Goal: Task Accomplishment & Management: Use online tool/utility

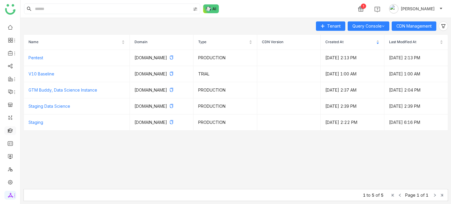
click at [12, 131] on link at bounding box center [10, 130] width 5 height 5
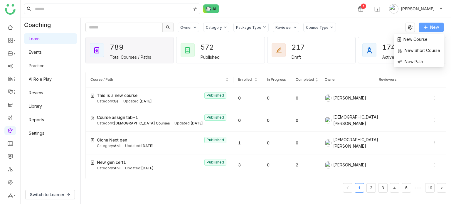
click at [429, 27] on button "New" at bounding box center [431, 27] width 25 height 9
click at [406, 36] on div "789 Total Courses / Paths 572 Published 217 Draft 174 Active Learners" at bounding box center [265, 50] width 361 height 29
click at [436, 27] on span "New" at bounding box center [434, 27] width 9 height 6
click at [419, 37] on span "New Course" at bounding box center [412, 39] width 30 height 6
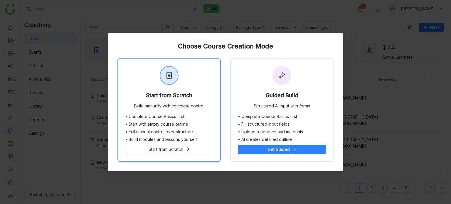
click at [189, 87] on div "Start from Scratch Build manually with complete control" at bounding box center [169, 86] width 102 height 55
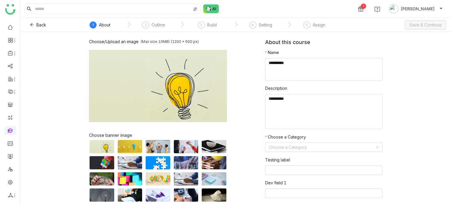
click at [327, 74] on textarea at bounding box center [323, 69] width 117 height 22
click at [331, 71] on textarea at bounding box center [323, 69] width 117 height 22
type textarea "*"
type textarea "**********"
type textarea "********"
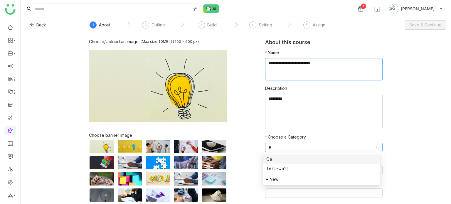
type input "**"
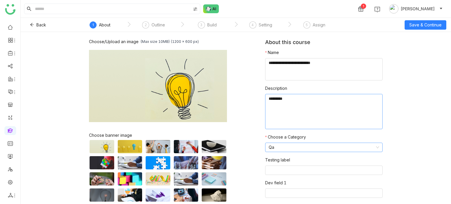
scroll to position [25, 0]
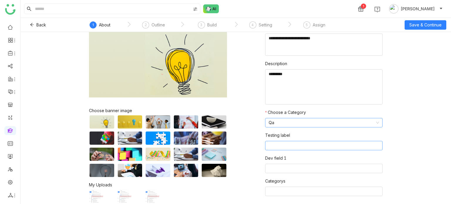
click at [315, 144] on nz-select-top-control at bounding box center [323, 145] width 117 height 9
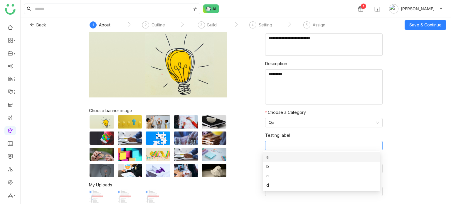
click at [426, 90] on div "Choose/Upload an image (Max size 10MB) (1200 x 600 px) Browse Image Choose bann…" at bounding box center [236, 118] width 430 height 172
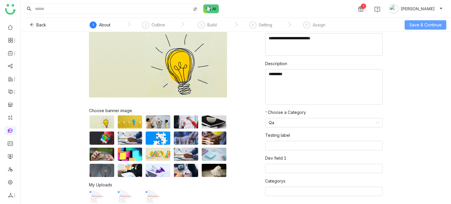
click at [424, 27] on span "Save & Continue" at bounding box center [425, 25] width 32 height 6
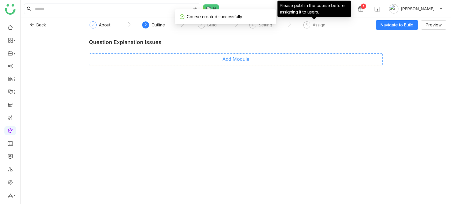
click at [252, 63] on button "Add Module" at bounding box center [236, 59] width 294 height 12
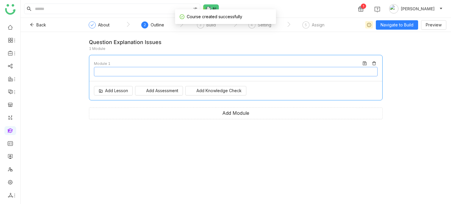
type input "********"
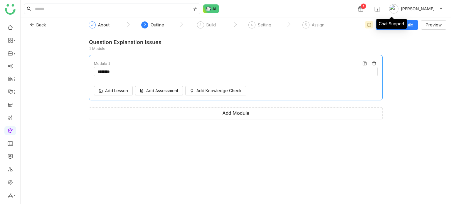
click at [396, 20] on div "Chat Support" at bounding box center [391, 24] width 30 height 10
click at [409, 25] on span "Navigate to Build" at bounding box center [396, 25] width 33 height 6
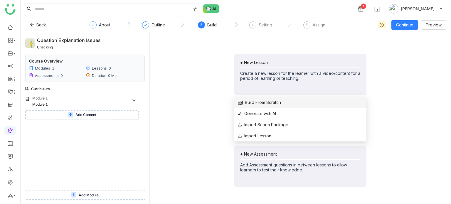
click at [255, 102] on span "Build From Scratch" at bounding box center [259, 102] width 43 height 6
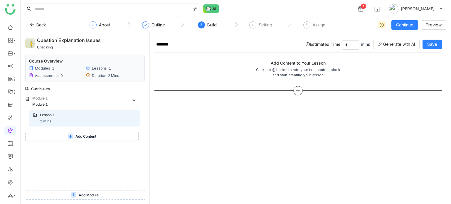
click at [292, 89] on div at bounding box center [297, 90] width 287 height 9
click at [300, 90] on icon at bounding box center [297, 90] width 5 height 5
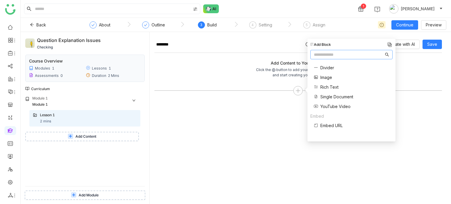
click at [294, 106] on div "******** Estimated Time * mins Generate with AI Save Add Content to Your Lesson…" at bounding box center [297, 120] width 287 height 167
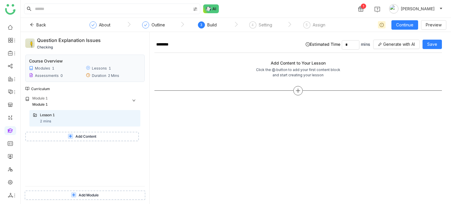
click at [300, 91] on icon at bounding box center [297, 90] width 5 height 5
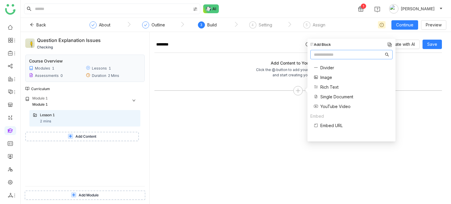
click at [294, 106] on div "******** Estimated Time * mins Generate with AI Save Add Content to Your Lesson…" at bounding box center [297, 120] width 287 height 167
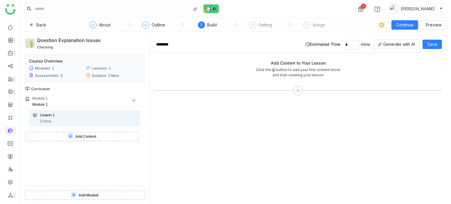
click at [300, 85] on div at bounding box center [297, 88] width 287 height 18
click at [301, 90] on div at bounding box center [297, 90] width 9 height 9
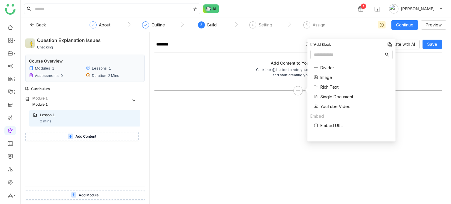
click at [329, 85] on span "Rich Text" at bounding box center [329, 87] width 18 height 6
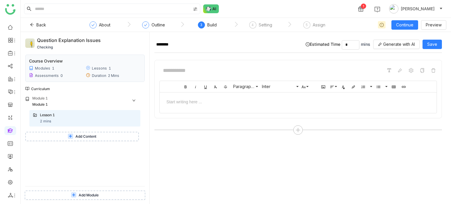
click at [262, 74] on div at bounding box center [297, 70] width 277 height 11
click at [243, 98] on div at bounding box center [298, 101] width 265 height 6
click at [429, 42] on span "Save" at bounding box center [432, 44] width 10 height 6
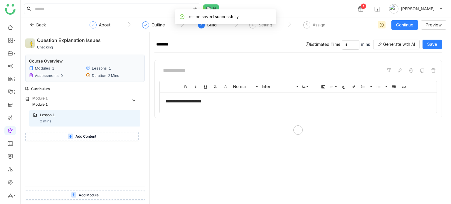
click at [66, 139] on button "Add Content" at bounding box center [82, 136] width 114 height 9
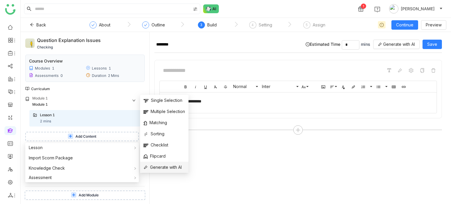
click at [163, 170] on span "Generate with AI" at bounding box center [163, 167] width 38 height 6
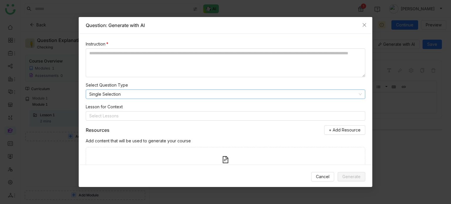
click at [140, 91] on nz-select-item "Single Selection" at bounding box center [225, 94] width 272 height 9
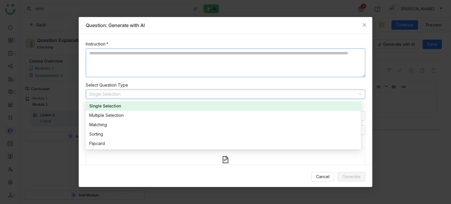
click at [177, 52] on textarea at bounding box center [225, 62] width 279 height 29
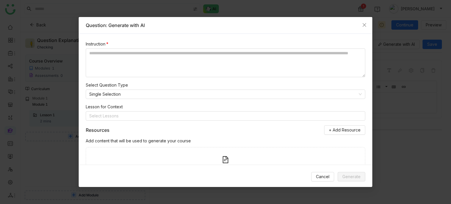
click at [313, 171] on div "Cancel Generate" at bounding box center [226, 177] width 294 height 24
click at [315, 172] on button "Cancel" at bounding box center [322, 176] width 23 height 9
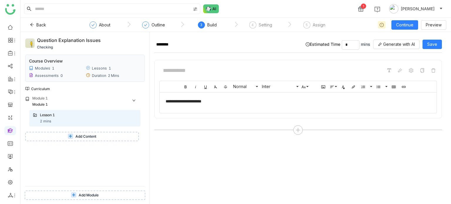
click at [102, 133] on button "Add Content" at bounding box center [82, 136] width 114 height 9
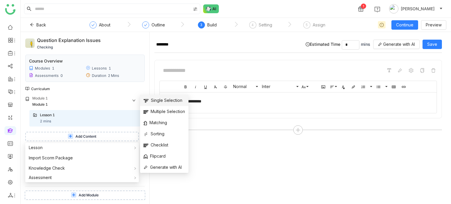
click at [172, 101] on span "Single Selection" at bounding box center [163, 100] width 39 height 6
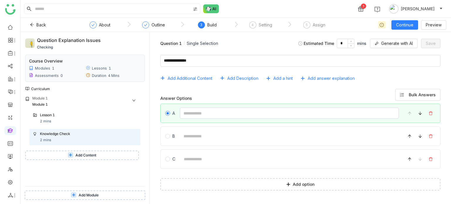
click at [211, 114] on input at bounding box center [289, 112] width 219 height 11
type input "*"
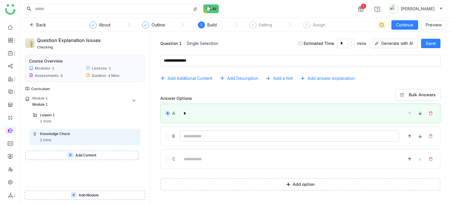
click at [194, 136] on input at bounding box center [289, 135] width 219 height 11
type input "*"
click at [191, 158] on input at bounding box center [289, 158] width 219 height 11
type input "*"
click at [331, 80] on span "Add answer explanation" at bounding box center [331, 78] width 47 height 6
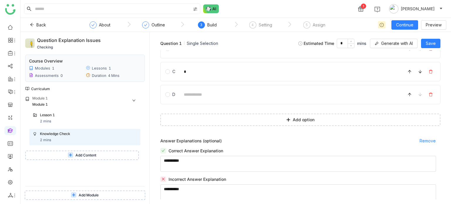
scroll to position [92, 0]
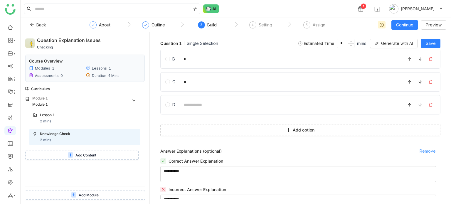
click at [421, 149] on span "Remove" at bounding box center [427, 151] width 16 height 6
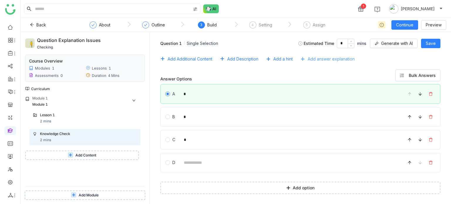
click at [349, 58] on span "Add answer explanation" at bounding box center [331, 59] width 47 height 6
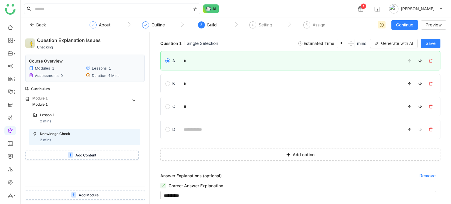
scroll to position [92, 0]
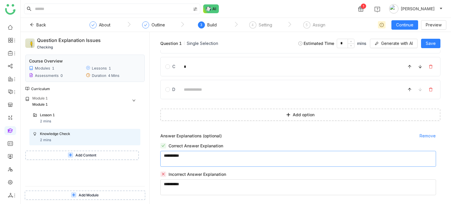
click at [200, 160] on textarea at bounding box center [298, 159] width 276 height 16
type textarea "**********"
click at [435, 47] on button "Save" at bounding box center [430, 43] width 19 height 9
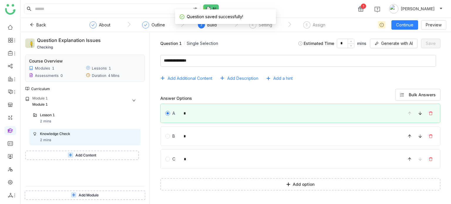
click at [84, 148] on div "Lesson 1 2 mins Knowledge Check 2 mins Add Content" at bounding box center [82, 135] width 115 height 50
click at [82, 156] on span "Add Content" at bounding box center [85, 156] width 21 height 6
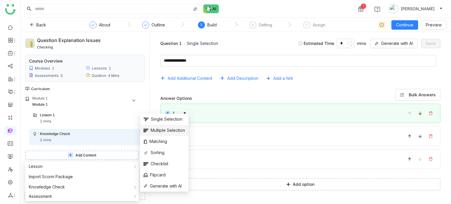
click at [174, 127] on span "Multiple Selection" at bounding box center [164, 130] width 41 height 6
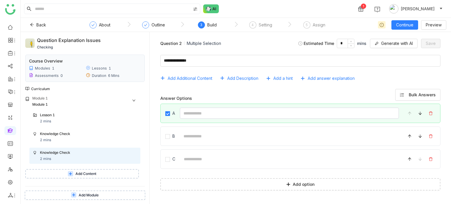
click at [215, 112] on input at bounding box center [289, 112] width 219 height 11
type input "*"
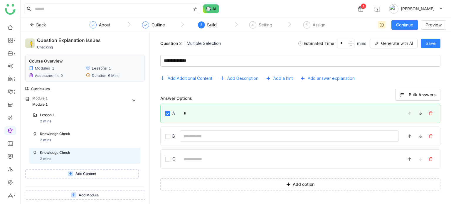
click at [204, 136] on input at bounding box center [289, 135] width 219 height 11
type input "*"
click at [197, 156] on input at bounding box center [289, 158] width 219 height 11
type input "*"
click at [338, 78] on span "Add answer explanation" at bounding box center [331, 78] width 47 height 6
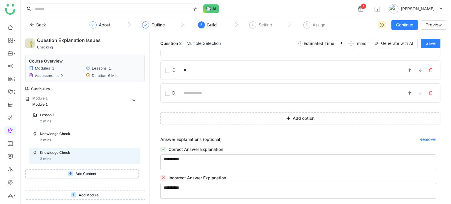
scroll to position [92, 0]
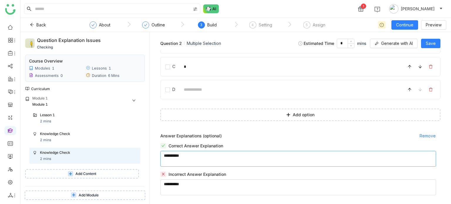
click at [235, 152] on textarea at bounding box center [298, 159] width 276 height 16
type textarea "**********"
type textarea "*"
type textarea "**********"
click at [436, 39] on button "Save" at bounding box center [430, 43] width 19 height 9
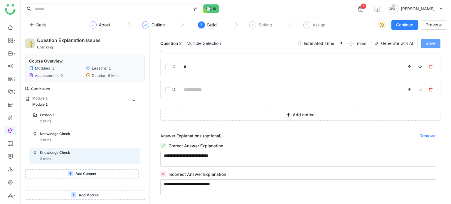
scroll to position [69, 0]
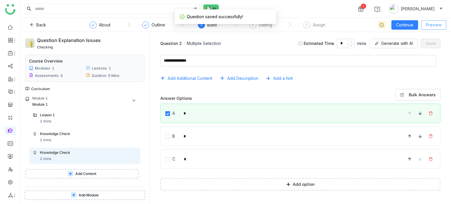
click at [439, 22] on span "Preview" at bounding box center [434, 25] width 16 height 6
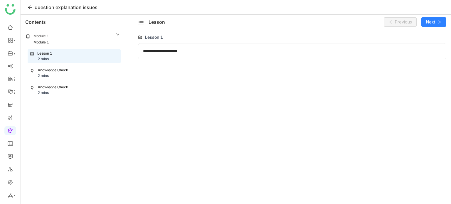
click at [72, 68] on div "Knowledge Check 2 mins" at bounding box center [74, 73] width 88 height 11
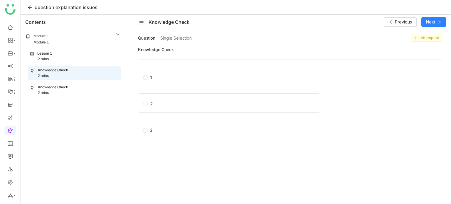
click at [170, 48] on span "Knowledge Check" at bounding box center [290, 49] width 304 height 6
click at [29, 7] on icon at bounding box center [30, 8] width 4 height 4
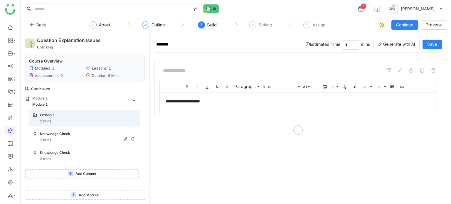
click at [61, 137] on div "Knowledge Check" at bounding box center [88, 134] width 97 height 6
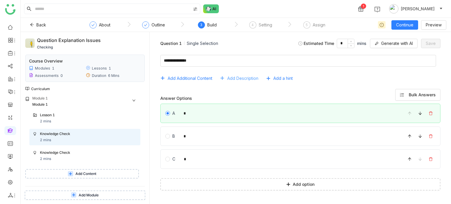
click at [252, 75] on span "Add Description" at bounding box center [242, 78] width 31 height 6
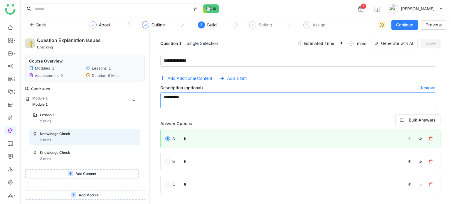
click at [222, 98] on textarea at bounding box center [298, 100] width 276 height 16
type textarea "**********"
click at [428, 44] on span "Save" at bounding box center [431, 43] width 10 height 6
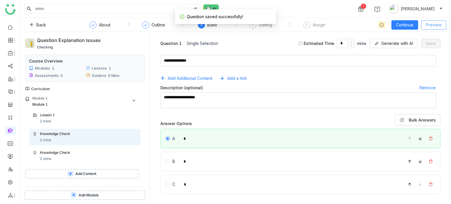
click at [440, 28] on span "Preview" at bounding box center [434, 25] width 16 height 6
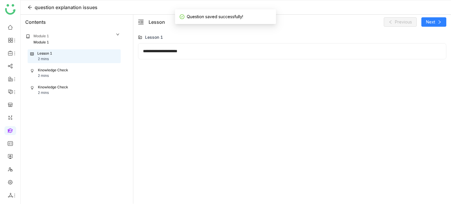
click at [87, 67] on div "Knowledge Check 2 mins" at bounding box center [74, 73] width 92 height 14
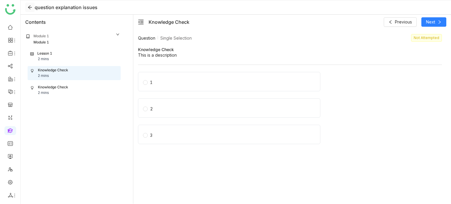
click at [31, 9] on icon at bounding box center [30, 7] width 5 height 5
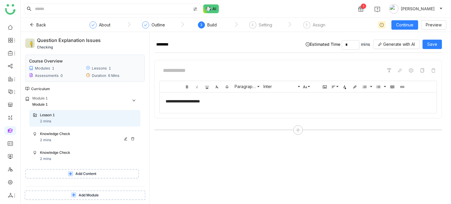
click at [68, 137] on div "Knowledge Check" at bounding box center [88, 134] width 97 height 6
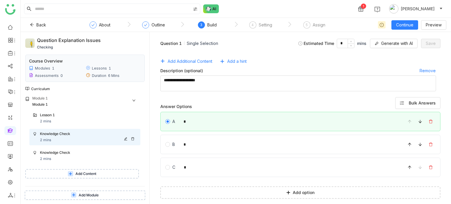
scroll to position [8, 0]
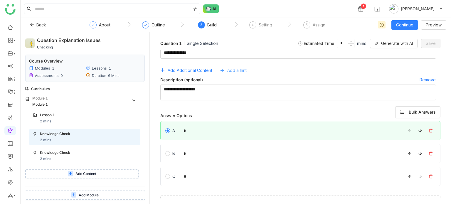
click at [238, 68] on span "Add a hint" at bounding box center [236, 70] width 19 height 6
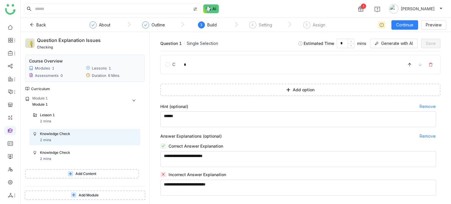
scroll to position [120, 0]
click at [225, 125] on textarea at bounding box center [298, 119] width 276 height 16
type textarea "**********"
click at [427, 45] on span "Save" at bounding box center [431, 43] width 10 height 6
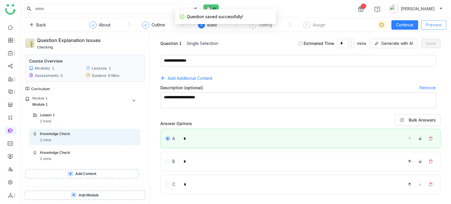
click at [436, 26] on span "Preview" at bounding box center [434, 25] width 16 height 6
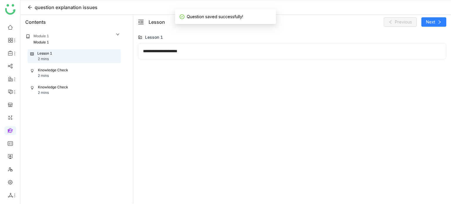
drag, startPoint x: 76, startPoint y: 62, endPoint x: 77, endPoint y: 71, distance: 9.4
click at [76, 62] on div "Lesson 1 2 mins" at bounding box center [74, 57] width 92 height 14
click at [77, 72] on div "Knowledge Check 2 mins" at bounding box center [74, 73] width 88 height 11
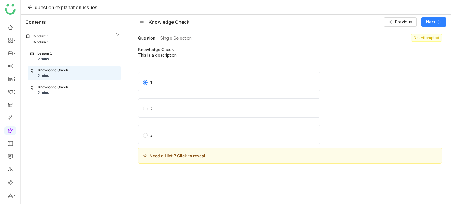
click at [75, 78] on div "Knowledge Check 2 mins" at bounding box center [74, 73] width 88 height 11
click at [77, 89] on div "Knowledge Check 2 mins" at bounding box center [74, 90] width 88 height 11
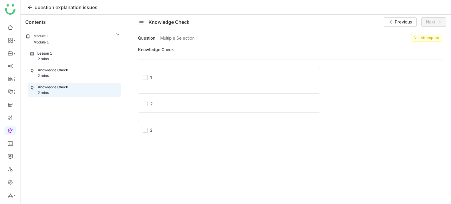
click at [93, 71] on div "Knowledge Check 2 mins" at bounding box center [74, 73] width 88 height 11
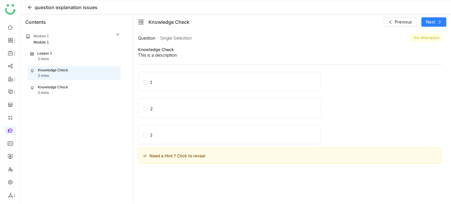
click at [153, 78] on span "1" at bounding box center [151, 81] width 7 height 8
click at [29, 6] on icon at bounding box center [30, 8] width 4 height 4
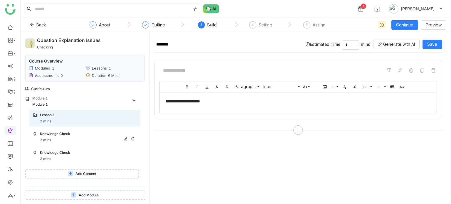
click at [68, 142] on div "Knowledge Check 2 mins" at bounding box center [88, 137] width 97 height 12
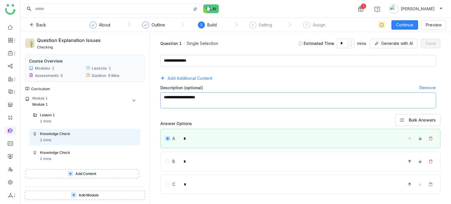
scroll to position [120, 0]
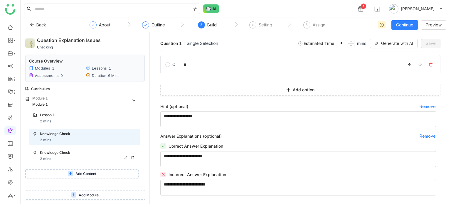
click at [73, 154] on div "Knowledge Check" at bounding box center [82, 153] width 85 height 6
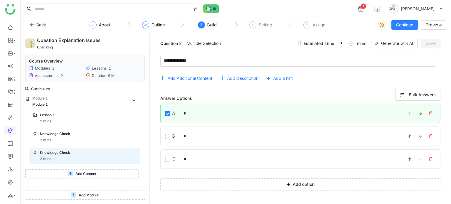
click at [87, 173] on span "Add Content" at bounding box center [85, 174] width 21 height 6
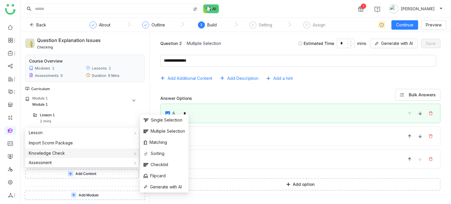
click at [108, 155] on div "Knowledge Check" at bounding box center [82, 153] width 114 height 9
click at [165, 185] on span "Generate with AI" at bounding box center [163, 187] width 38 height 6
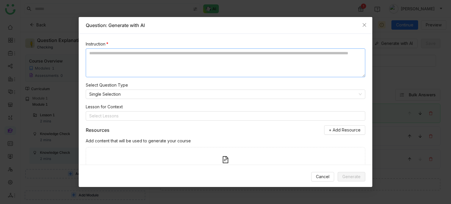
click at [156, 68] on textarea at bounding box center [225, 62] width 279 height 29
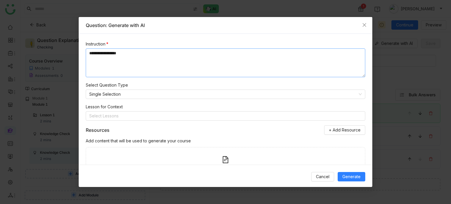
type textarea "**********"
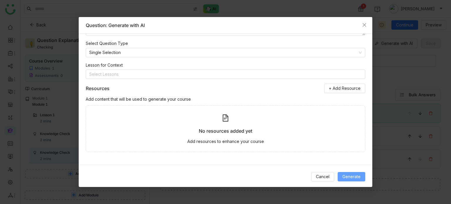
click at [359, 176] on span "Generate" at bounding box center [351, 176] width 18 height 6
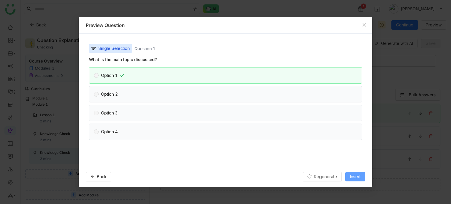
click at [356, 178] on span "Insert" at bounding box center [355, 176] width 11 height 6
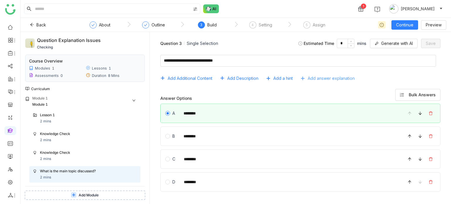
click at [333, 78] on span "Add answer explanation" at bounding box center [331, 78] width 47 height 6
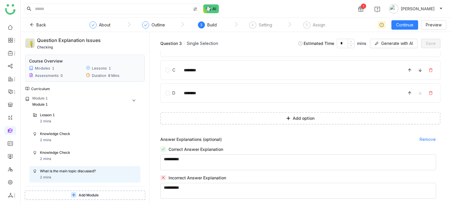
scroll to position [92, 0]
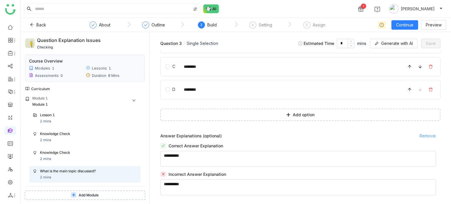
click at [419, 137] on span "Remove" at bounding box center [427, 136] width 16 height 6
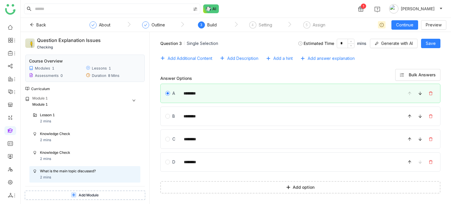
scroll to position [19, 0]
click at [345, 54] on button "Add answer explanation" at bounding box center [329, 58] width 59 height 9
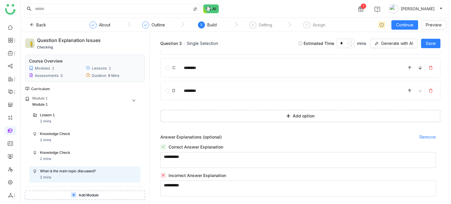
scroll to position [92, 0]
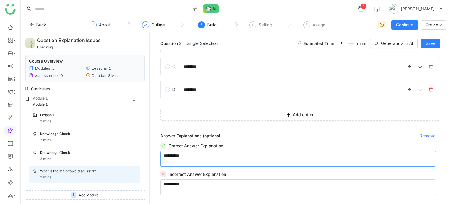
click at [222, 161] on textarea at bounding box center [298, 159] width 276 height 16
type textarea "*****"
type textarea "***"
click at [439, 43] on button "Save" at bounding box center [430, 43] width 19 height 9
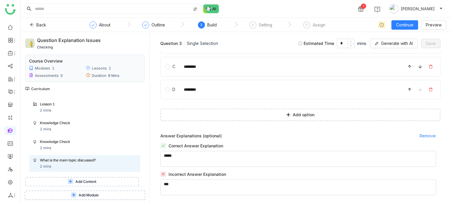
click at [162, 148] on div at bounding box center [163, 146] width 6 height 6
click at [199, 134] on span "Answer Explanations (optional)" at bounding box center [190, 135] width 61 height 5
click at [228, 144] on div "Correct Answer Explanation" at bounding box center [300, 146] width 280 height 6
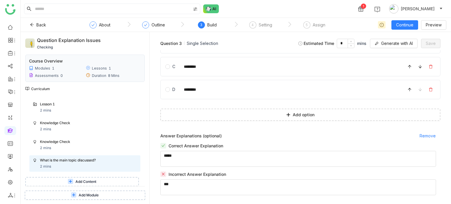
click at [224, 134] on div "Answer Explanations (optional) Remove" at bounding box center [300, 135] width 280 height 9
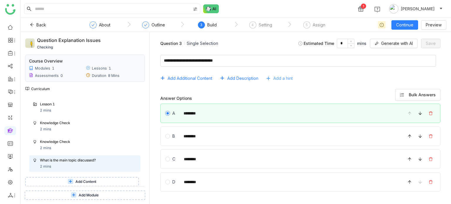
click at [283, 80] on span "Add a hint" at bounding box center [282, 78] width 19 height 6
click at [232, 79] on span "Add Description" at bounding box center [242, 78] width 31 height 6
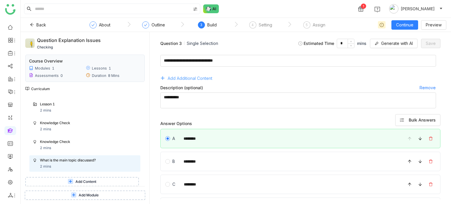
click at [200, 81] on span "Add Additional Content" at bounding box center [190, 78] width 45 height 6
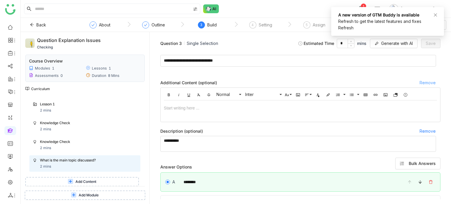
click at [424, 82] on span "Remove" at bounding box center [427, 83] width 16 height 6
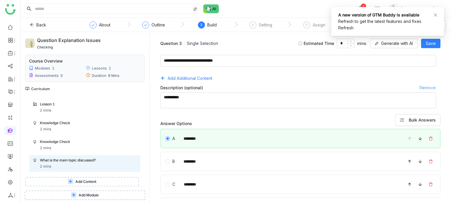
click at [424, 87] on span "Remove" at bounding box center [427, 88] width 16 height 6
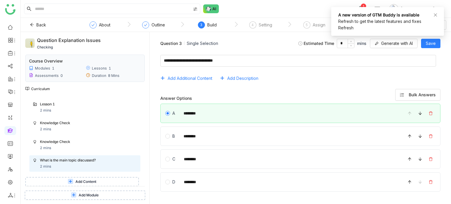
click at [362, 80] on div "Add Additional Content Add Description" at bounding box center [300, 78] width 280 height 9
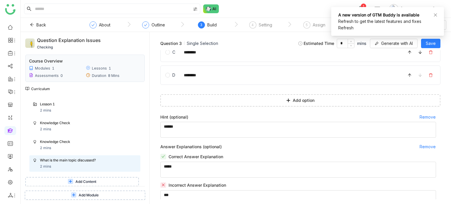
scroll to position [117, 0]
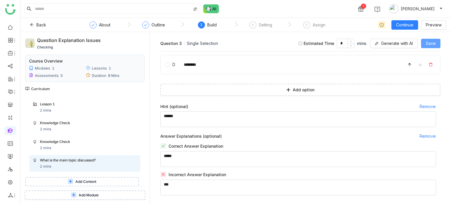
click at [422, 42] on button "Save" at bounding box center [430, 43] width 19 height 9
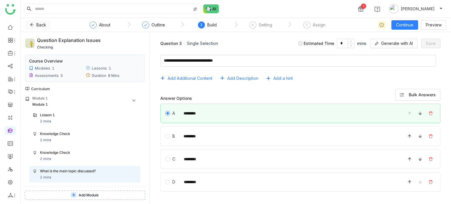
click at [41, 25] on span "Back" at bounding box center [41, 25] width 10 height 6
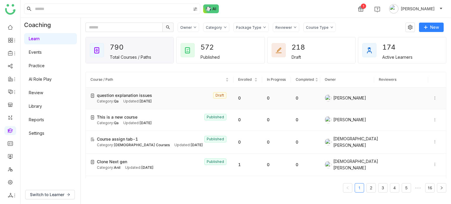
click at [433, 97] on icon at bounding box center [435, 98] width 4 height 4
click at [422, 108] on li "Clone" at bounding box center [413, 103] width 29 height 11
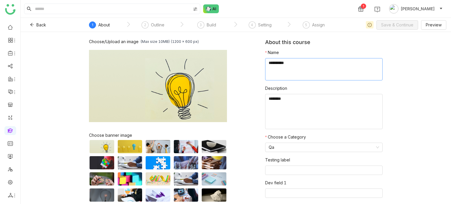
click at [282, 68] on textarea at bounding box center [323, 69] width 117 height 22
type textarea "**********"
click at [411, 25] on span "Save & Continue" at bounding box center [397, 25] width 32 height 6
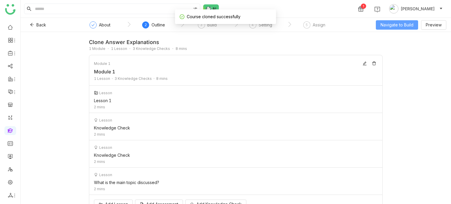
click at [411, 25] on span "Navigate to Build" at bounding box center [396, 25] width 33 height 6
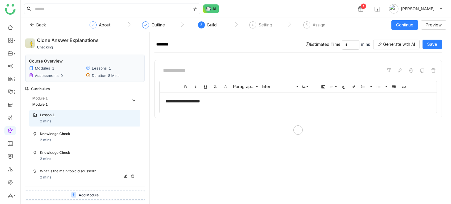
click at [75, 170] on div "What is the main topic discussed?" at bounding box center [82, 171] width 85 height 6
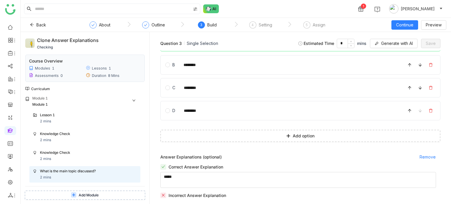
scroll to position [92, 0]
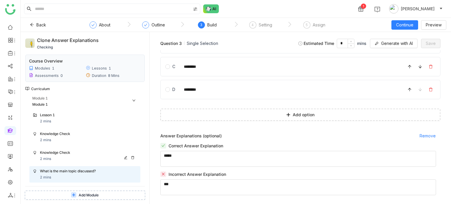
click at [84, 156] on div "Knowledge Check 2 mins" at bounding box center [88, 156] width 97 height 12
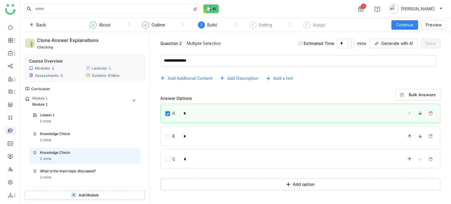
scroll to position [69, 0]
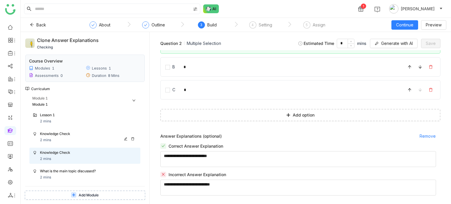
click at [62, 144] on div "Knowledge Check 2 mins" at bounding box center [84, 137] width 111 height 16
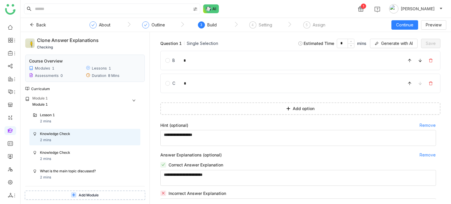
scroll to position [120, 0]
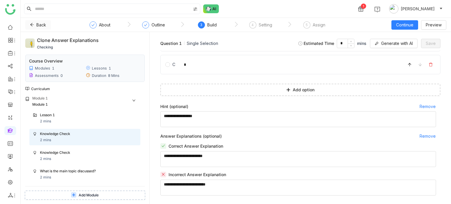
click at [34, 24] on icon at bounding box center [32, 25] width 4 height 4
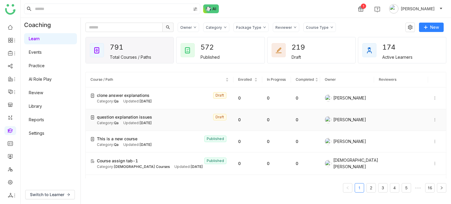
click at [187, 123] on div "Category: Qa Updated: [DATE]" at bounding box center [163, 123] width 132 height 6
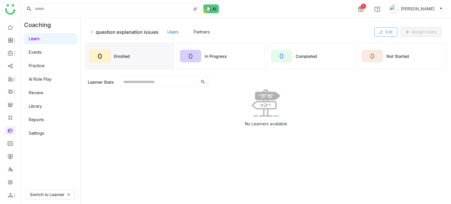
click at [378, 35] on button "Edit" at bounding box center [385, 31] width 23 height 9
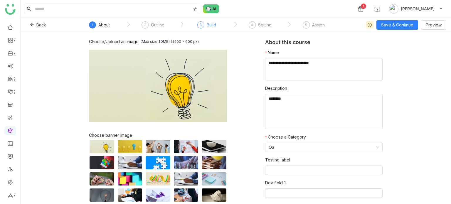
click at [216, 29] on div "3 Build" at bounding box center [206, 26] width 19 height 11
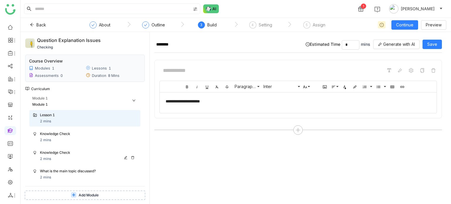
scroll to position [11, 0]
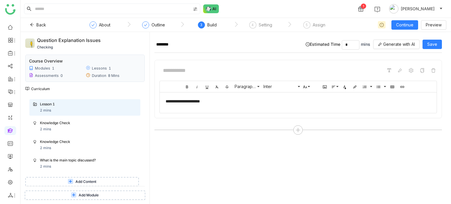
click at [89, 182] on span "Add Content" at bounding box center [85, 182] width 21 height 6
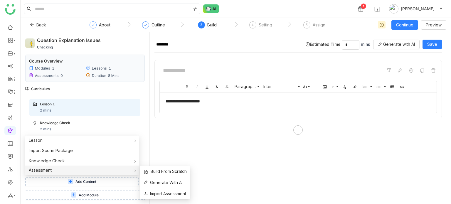
click at [80, 169] on div "Assessment" at bounding box center [82, 170] width 114 height 9
click at [148, 170] on span "Build From Scratch" at bounding box center [165, 171] width 43 height 6
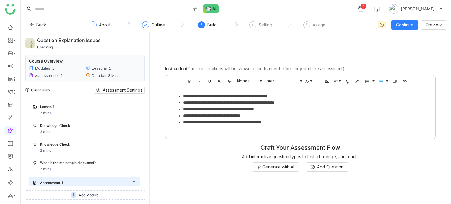
scroll to position [48, 0]
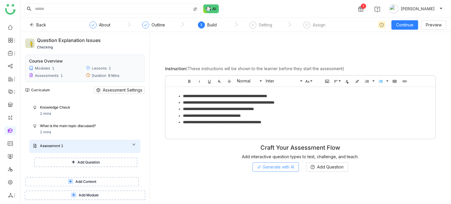
click at [295, 163] on button "Generate with AI" at bounding box center [275, 166] width 46 height 9
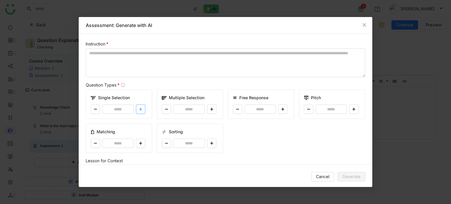
click at [139, 107] on button at bounding box center [140, 108] width 9 height 9
type input "*"
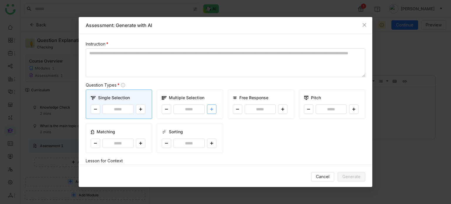
click at [210, 109] on icon at bounding box center [212, 109] width 4 height 4
type input "*"
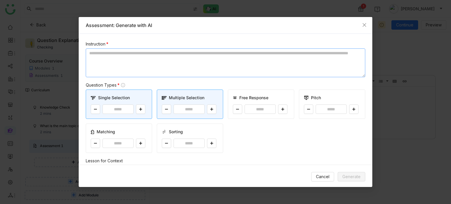
click at [200, 58] on textarea at bounding box center [225, 62] width 279 height 29
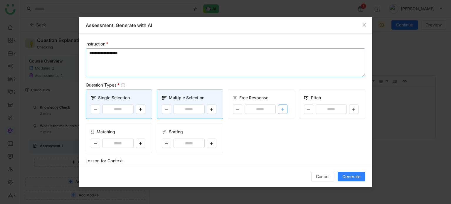
type textarea "**********"
click at [281, 110] on icon at bounding box center [283, 109] width 4 height 4
type input "*"
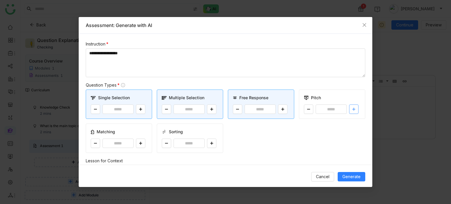
click at [354, 106] on button at bounding box center [353, 108] width 9 height 9
type input "*"
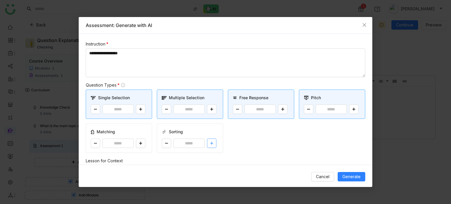
click at [207, 144] on button at bounding box center [211, 143] width 9 height 9
type input "*"
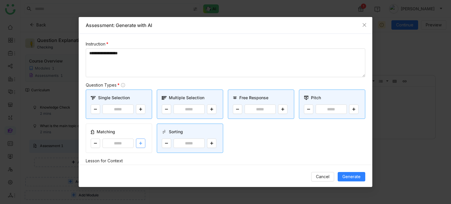
click at [141, 142] on icon at bounding box center [141, 143] width 4 height 4
type input "*"
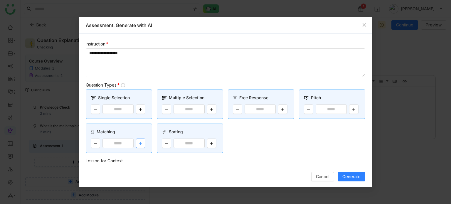
scroll to position [95, 0]
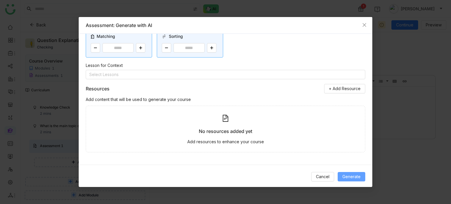
click at [352, 175] on span "Generate" at bounding box center [351, 176] width 18 height 6
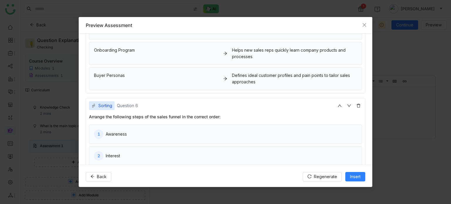
scroll to position [512, 0]
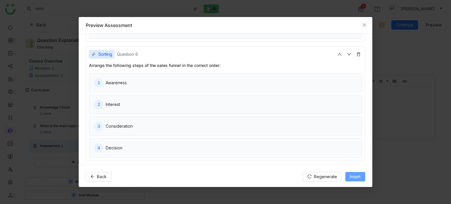
click at [362, 177] on button "Insert" at bounding box center [355, 176] width 20 height 9
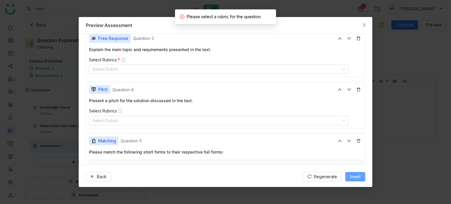
scroll to position [257, 0]
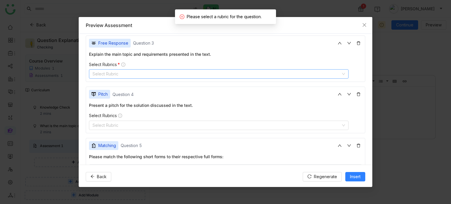
click at [263, 76] on nz-select-top-control "Select Rubric" at bounding box center [218, 73] width 259 height 9
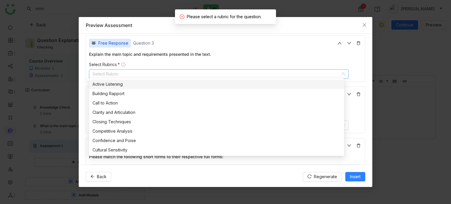
click at [169, 82] on div "Active Listening" at bounding box center [216, 84] width 248 height 6
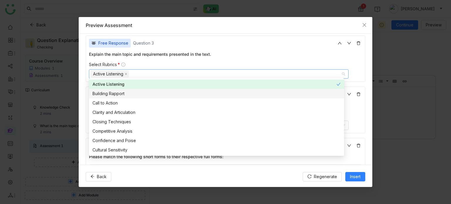
scroll to position [143, 0]
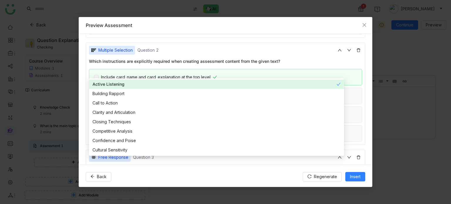
click at [367, 48] on div "**********" at bounding box center [226, 99] width 294 height 131
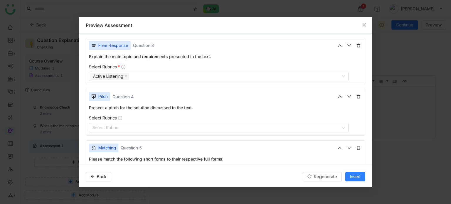
scroll to position [264, 0]
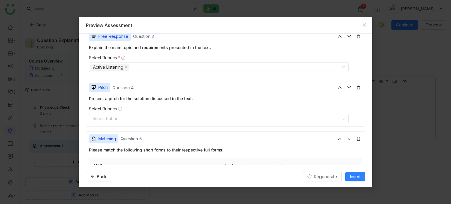
click at [206, 125] on div "Single Selection Question 1 What is the main topic discussed? Option 1 Option 2…" at bounding box center [225, 111] width 279 height 595
click at [206, 122] on div "Pitch Question 4 Present a pitch for the solution discussed in the text. Select…" at bounding box center [225, 103] width 279 height 47
click at [208, 116] on nz-select-top-control "Select Rubric" at bounding box center [218, 118] width 259 height 9
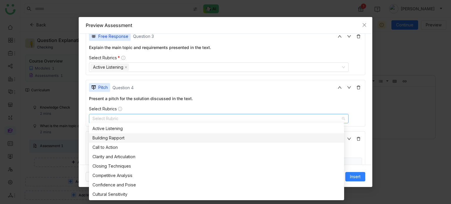
click at [157, 141] on div "Building Rapport" at bounding box center [216, 138] width 248 height 6
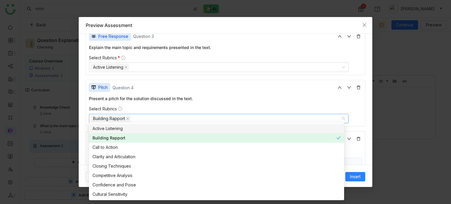
click at [363, 87] on div "**********" at bounding box center [226, 99] width 294 height 131
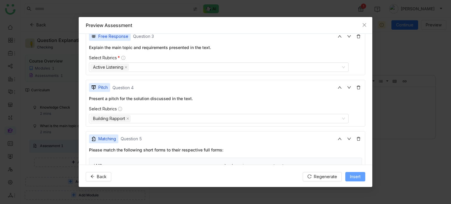
click at [358, 181] on button "Insert" at bounding box center [355, 176] width 20 height 9
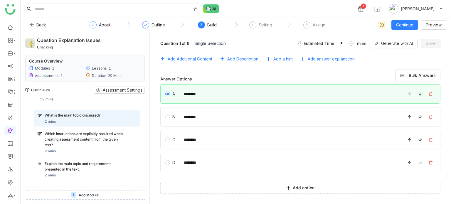
scroll to position [101, 0]
click at [77, 143] on div "Which instructions are explicitly required when creating assessment content fro…" at bounding box center [85, 139] width 81 height 16
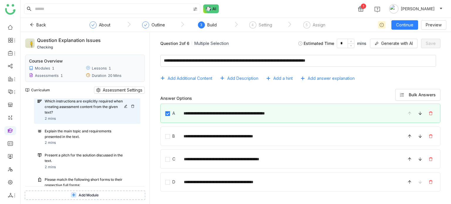
scroll to position [134, 0]
click at [77, 143] on div "Explain the main topic and requirements presented in the text. 2 mins" at bounding box center [91, 136] width 92 height 17
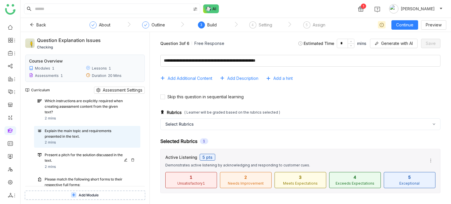
click at [83, 161] on div "Present a pitch for the solution discussed in the text." at bounding box center [85, 157] width 81 height 11
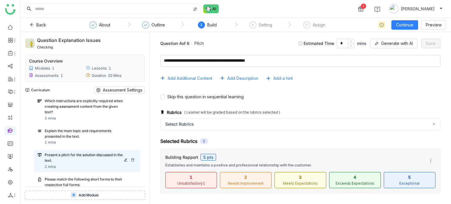
scroll to position [172, 0]
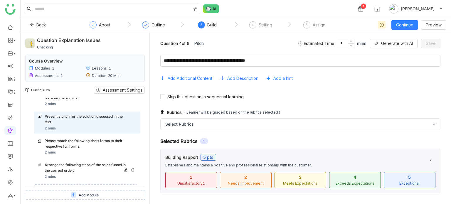
click at [84, 162] on div "Arrange the following steps of the sales funnel in the correct order:" at bounding box center [85, 167] width 81 height 11
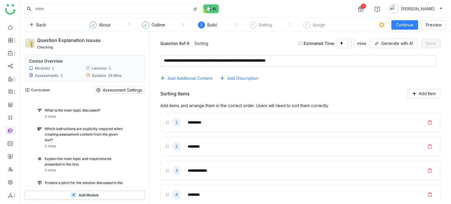
scroll to position [102, 0]
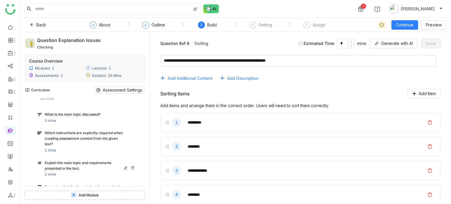
click at [133, 168] on icon at bounding box center [133, 168] width 4 height 4
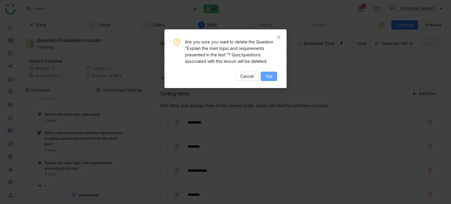
click at [275, 77] on button "Yes" at bounding box center [269, 76] width 16 height 9
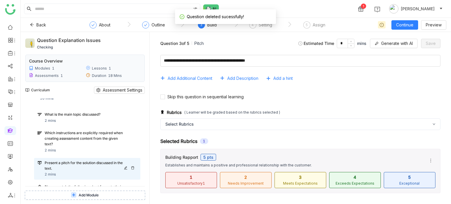
click at [132, 168] on icon at bounding box center [132, 167] width 3 height 3
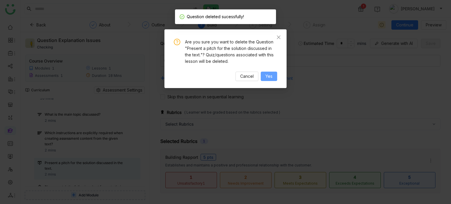
click at [265, 77] on button "Yes" at bounding box center [269, 76] width 16 height 9
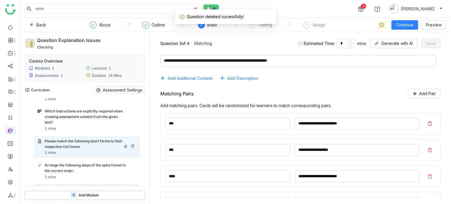
scroll to position [124, 0]
click at [135, 145] on div at bounding box center [130, 146] width 13 height 4
click at [133, 145] on icon at bounding box center [133, 146] width 4 height 4
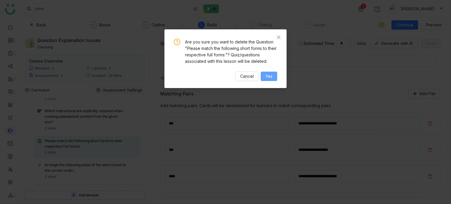
click at [267, 74] on span "Yes" at bounding box center [268, 76] width 7 height 6
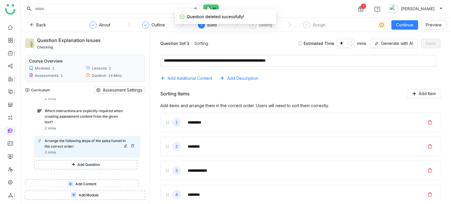
click at [132, 145] on icon at bounding box center [133, 146] width 4 height 4
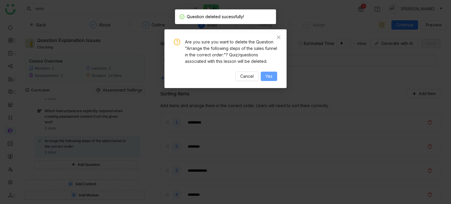
click at [263, 80] on button "Yes" at bounding box center [269, 76] width 16 height 9
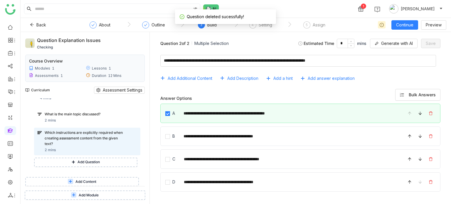
scroll to position [82, 0]
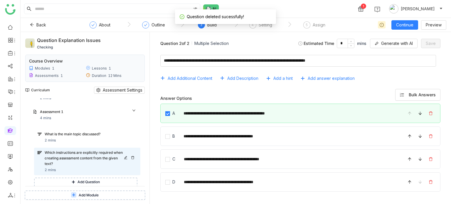
click at [66, 148] on div "Which instructions are explicitly required when creating assessment content fro…" at bounding box center [87, 161] width 106 height 27
click at [355, 80] on button "Add answer explanation" at bounding box center [329, 78] width 59 height 9
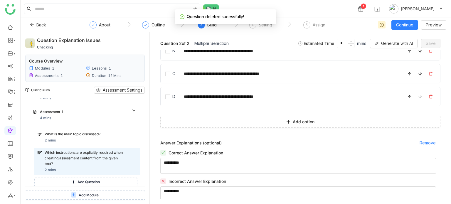
scroll to position [92, 0]
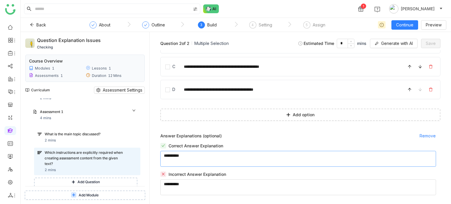
drag, startPoint x: 240, startPoint y: 167, endPoint x: 244, endPoint y: 163, distance: 5.6
click at [241, 166] on div "Correct Answer Explanation Incorrect Answer Explanation" at bounding box center [300, 169] width 280 height 52
click at [251, 156] on textarea at bounding box center [298, 159] width 276 height 16
type textarea "**********"
click at [235, 186] on textarea at bounding box center [298, 187] width 276 height 16
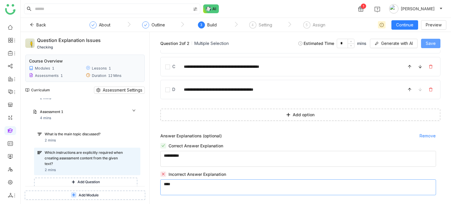
type textarea "****"
click at [425, 46] on button "Save" at bounding box center [430, 43] width 19 height 9
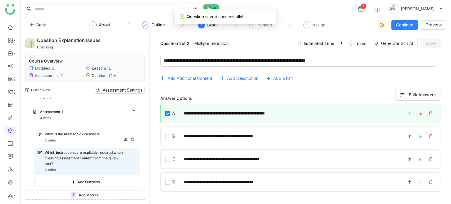
click at [91, 142] on div "What is the main topic discussed? 2 mins" at bounding box center [91, 138] width 92 height 12
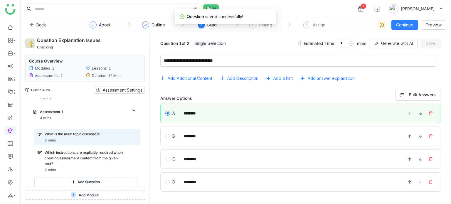
scroll to position [19, 0]
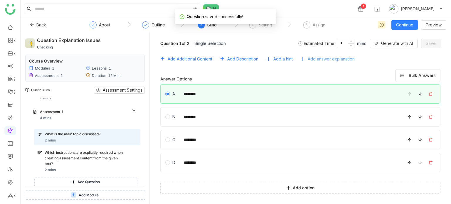
click at [323, 56] on span "Add answer explanation" at bounding box center [331, 59] width 47 height 6
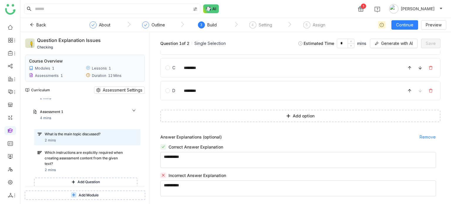
scroll to position [92, 0]
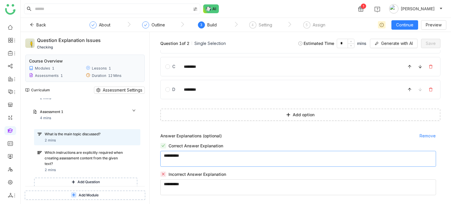
click at [218, 154] on textarea at bounding box center [298, 159] width 276 height 16
type textarea "**********"
type textarea "******"
click at [443, 40] on div "Question 1 of 2 Single Selection Estimated Time * mins Generate with AI Save" at bounding box center [300, 44] width 292 height 14
click at [436, 41] on button "Save" at bounding box center [430, 43] width 19 height 9
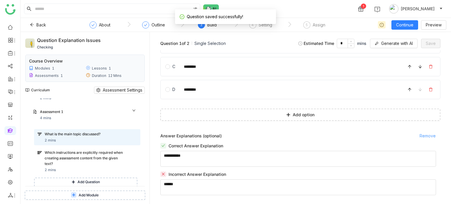
click at [426, 133] on span "Remove" at bounding box center [427, 136] width 16 height 6
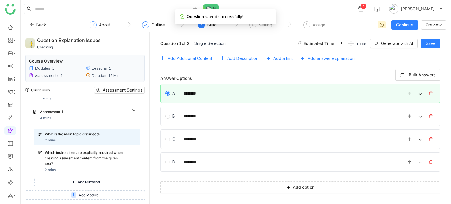
scroll to position [19, 0]
click at [335, 61] on span "Add answer explanation" at bounding box center [331, 59] width 47 height 6
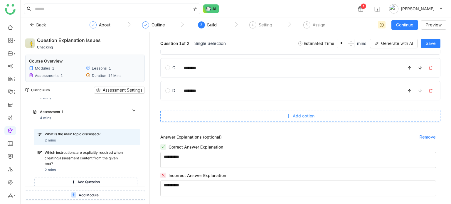
scroll to position [92, 0]
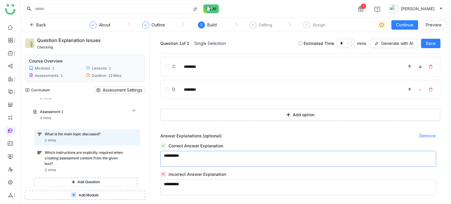
click at [267, 159] on textarea at bounding box center [298, 159] width 276 height 16
type textarea "******"
type textarea "*******"
click at [433, 46] on span "Save" at bounding box center [431, 43] width 10 height 6
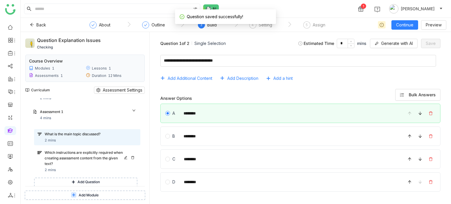
click at [89, 151] on div "Which instructions are explicitly required when creating assessment content fro…" at bounding box center [85, 158] width 81 height 16
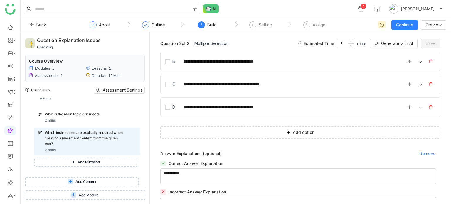
scroll to position [92, 0]
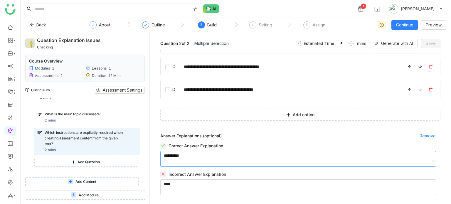
click at [285, 158] on textarea at bounding box center [298, 159] width 276 height 16
type textarea "**********"
click at [432, 44] on span "Save" at bounding box center [431, 43] width 10 height 6
click at [224, 149] on div "Correct Answer Explanation" at bounding box center [300, 155] width 280 height 24
click at [220, 186] on textarea at bounding box center [298, 187] width 276 height 16
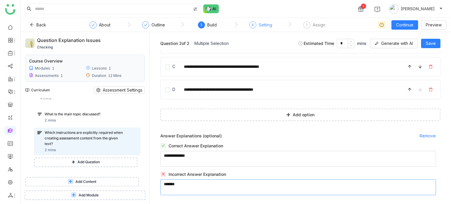
type textarea "*******"
click at [260, 23] on div "Setting" at bounding box center [266, 24] width 14 height 7
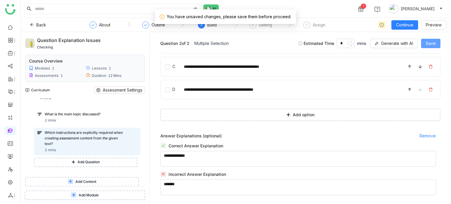
click at [434, 43] on span "Save" at bounding box center [431, 43] width 10 height 6
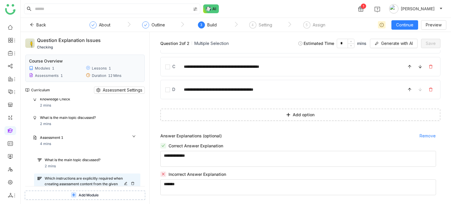
scroll to position [55, 0]
click at [402, 44] on span "Generate with AI" at bounding box center [397, 43] width 32 height 6
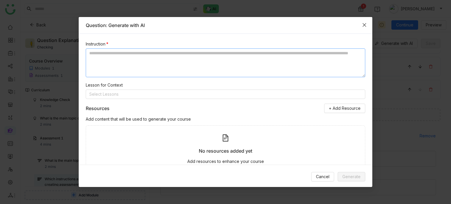
scroll to position [20, 0]
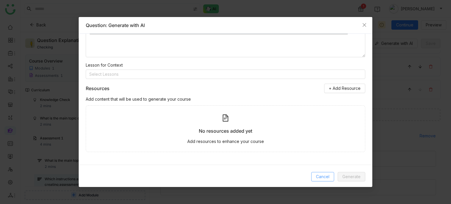
click at [319, 173] on span "Cancel" at bounding box center [323, 176] width 14 height 6
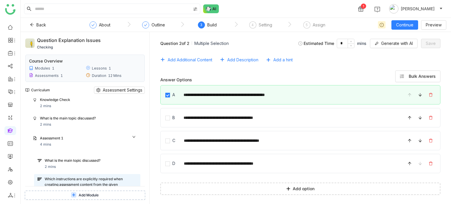
scroll to position [0, 0]
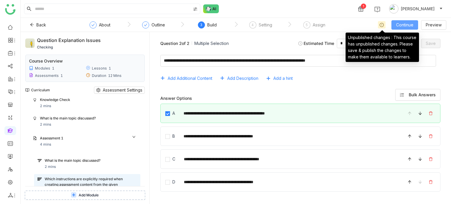
click at [403, 22] on span "Continue" at bounding box center [404, 25] width 17 height 6
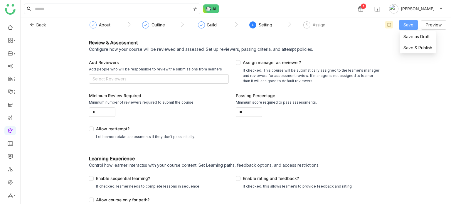
click at [409, 28] on span "Save" at bounding box center [408, 25] width 10 height 6
click at [405, 50] on span "Save & Publish" at bounding box center [417, 48] width 29 height 6
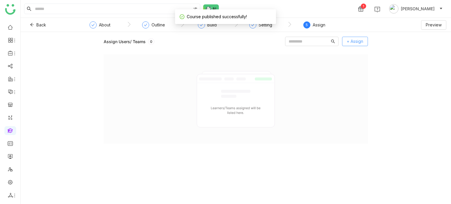
click at [345, 39] on button "+ Assign" at bounding box center [355, 41] width 26 height 9
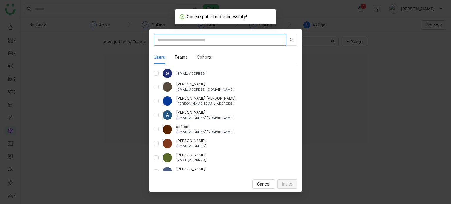
click at [235, 44] on input "text" at bounding box center [220, 40] width 132 height 12
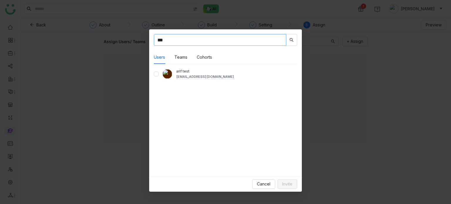
type input "***"
click at [153, 73] on div "*** Users Teams Cohorts arif test bugtest1mail@gmail.com" at bounding box center [225, 102] width 153 height 147
click at [289, 188] on button "Invite" at bounding box center [287, 183] width 20 height 9
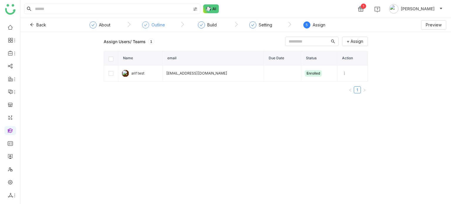
click at [156, 22] on div "Outline" at bounding box center [158, 24] width 14 height 7
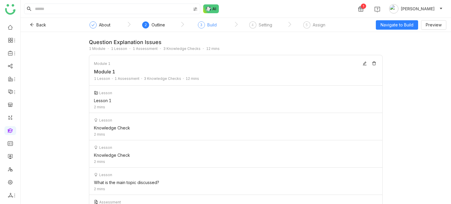
click at [215, 23] on div "Build" at bounding box center [211, 24] width 9 height 7
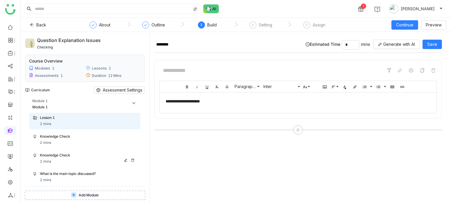
click at [76, 155] on div "Knowledge Check" at bounding box center [82, 156] width 85 height 6
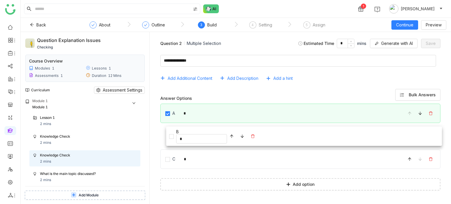
drag, startPoint x: 163, startPoint y: 138, endPoint x: 169, endPoint y: 138, distance: 6.5
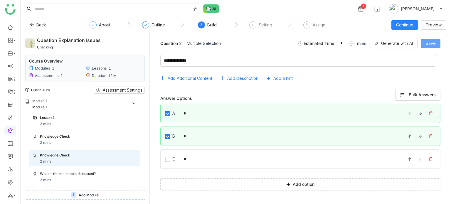
click at [433, 41] on span "Save" at bounding box center [431, 43] width 10 height 6
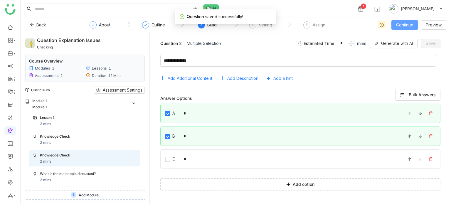
click at [412, 23] on span "Continue" at bounding box center [404, 25] width 17 height 6
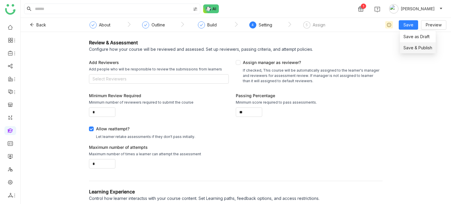
click at [413, 47] on span "Save & Publish" at bounding box center [417, 48] width 29 height 6
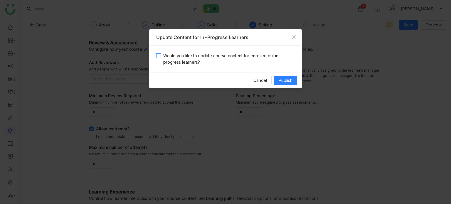
click at [236, 57] on span "Would you like to update course content for enrolled but in-progress learners?" at bounding box center [228, 59] width 134 height 13
click at [294, 86] on div "Cancel Publish" at bounding box center [225, 81] width 153 height 16
click at [294, 82] on button "Publish" at bounding box center [285, 80] width 23 height 9
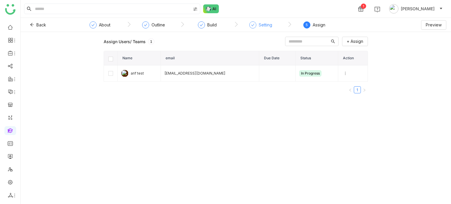
click at [257, 26] on div "Setting" at bounding box center [260, 26] width 23 height 11
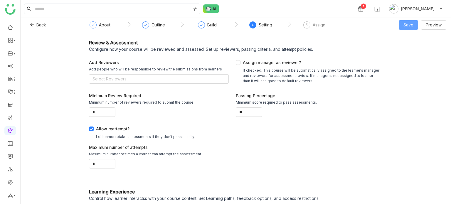
click at [406, 28] on span "Save" at bounding box center [408, 25] width 10 height 6
click at [406, 47] on span "Save & Publish" at bounding box center [417, 48] width 29 height 6
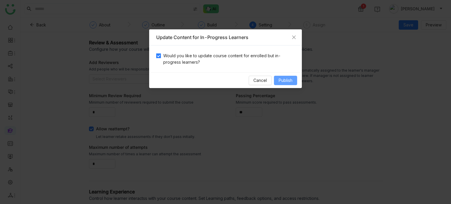
click at [284, 83] on span "Publish" at bounding box center [286, 80] width 14 height 6
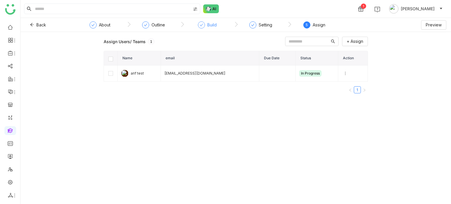
click at [211, 26] on div "Build" at bounding box center [211, 24] width 9 height 7
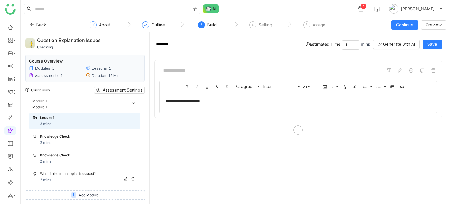
scroll to position [102, 0]
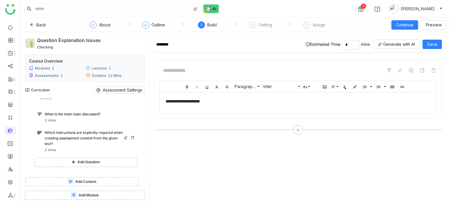
click at [98, 140] on div "Which instructions are explicitly required when creating assessment content fro…" at bounding box center [85, 138] width 81 height 16
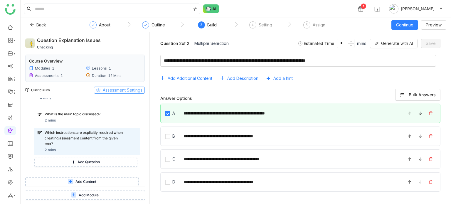
click at [112, 90] on span "Assessment Settings" at bounding box center [123, 90] width 40 height 6
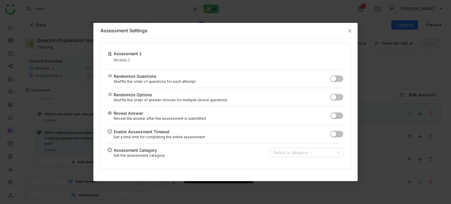
click at [337, 114] on button "button" at bounding box center [336, 115] width 13 height 6
click at [350, 31] on icon "Close" at bounding box center [349, 30] width 5 height 5
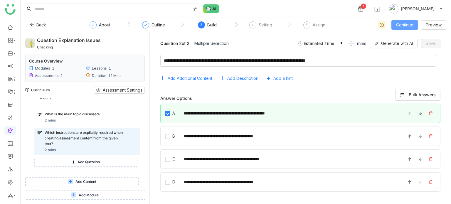
click at [411, 28] on span "Continue" at bounding box center [404, 25] width 17 height 6
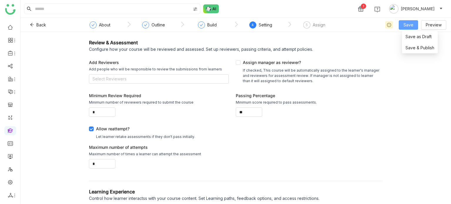
click at [411, 28] on span "Save" at bounding box center [408, 25] width 10 height 6
click at [414, 43] on li "Save & Publish" at bounding box center [420, 47] width 36 height 11
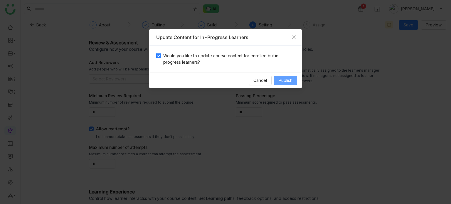
click at [285, 79] on span "Publish" at bounding box center [286, 80] width 14 height 6
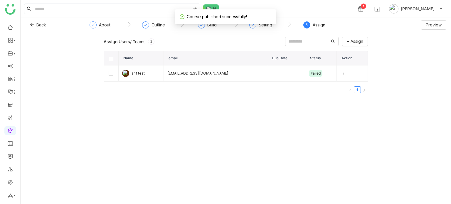
click at [219, 24] on nz-step "Build" at bounding box center [206, 26] width 53 height 11
click at [215, 24] on div "Build" at bounding box center [211, 24] width 9 height 7
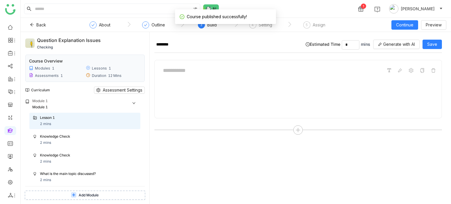
click at [80, 167] on div "Lesson 1 2 mins Knowledge Check 2 mins Knowledge Check 2 mins What is the main …" at bounding box center [82, 194] width 115 height 163
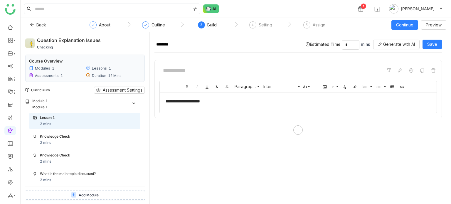
scroll to position [102, 0]
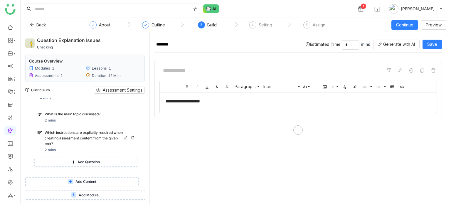
click at [94, 139] on div "Which instructions are explicitly required when creating assessment content fro…" at bounding box center [85, 138] width 81 height 16
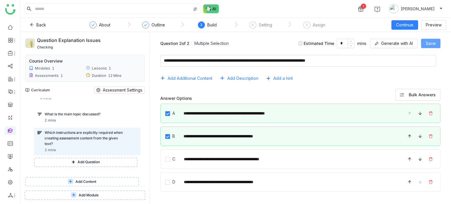
click at [434, 42] on span "Save" at bounding box center [431, 43] width 10 height 6
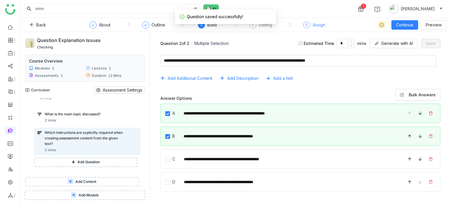
click at [318, 24] on div "Assign" at bounding box center [319, 24] width 13 height 7
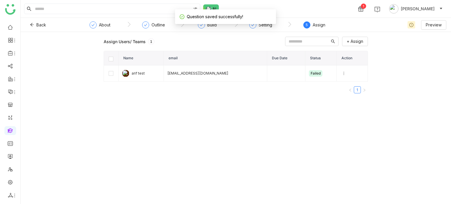
click at [113, 61] on th at bounding box center [111, 58] width 15 height 14
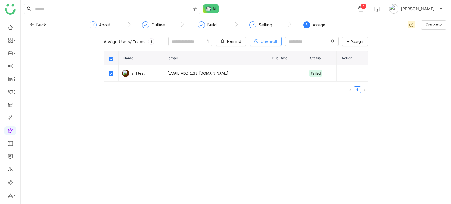
click at [261, 45] on span "Unenroll" at bounding box center [269, 41] width 16 height 6
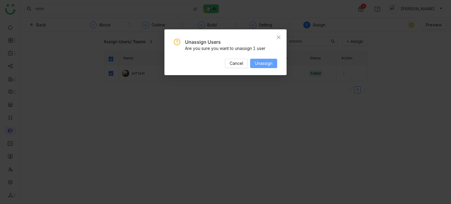
click at [261, 59] on button "Unassign" at bounding box center [263, 63] width 27 height 9
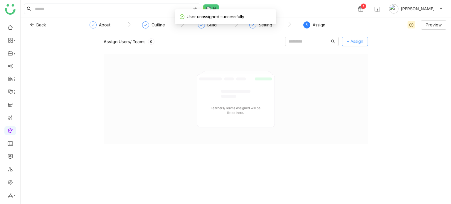
click at [364, 41] on button "+ Assign" at bounding box center [355, 41] width 26 height 9
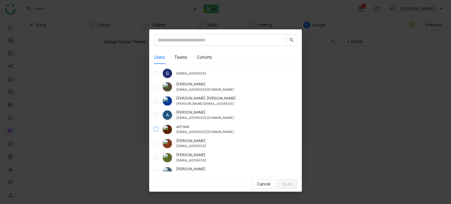
click at [154, 132] on label at bounding box center [156, 129] width 5 height 6
click at [281, 180] on button "Invite" at bounding box center [287, 183] width 20 height 9
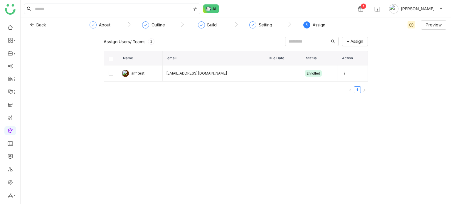
click at [38, 19] on div "Back ` About ` Outline ` Build ` Setting ` 5 Assign" at bounding box center [196, 25] width 342 height 14
click at [38, 26] on span "Back" at bounding box center [41, 25] width 10 height 6
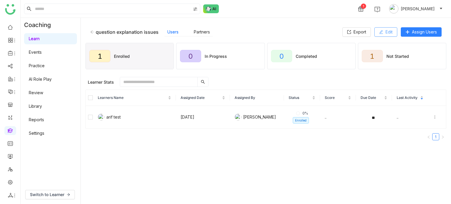
click at [391, 29] on span "Edit" at bounding box center [388, 32] width 7 height 6
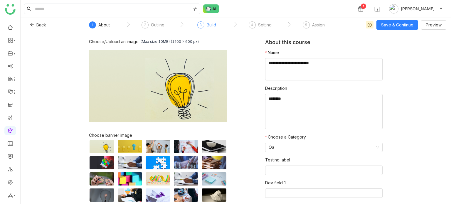
click at [214, 25] on div "Build" at bounding box center [211, 24] width 9 height 7
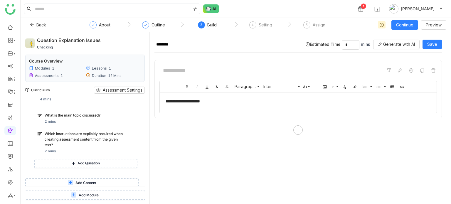
scroll to position [102, 0]
click at [75, 143] on div "Which instructions are explicitly required when creating assessment content fro…" at bounding box center [85, 138] width 81 height 16
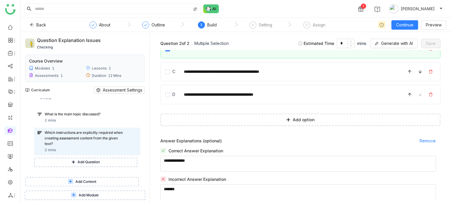
scroll to position [92, 0]
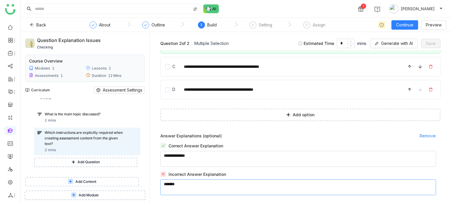
click at [198, 186] on textarea at bounding box center [298, 187] width 276 height 16
drag, startPoint x: 205, startPoint y: 154, endPoint x: 132, endPoint y: 146, distance: 73.1
click at [132, 146] on div "**********" at bounding box center [236, 118] width 430 height 172
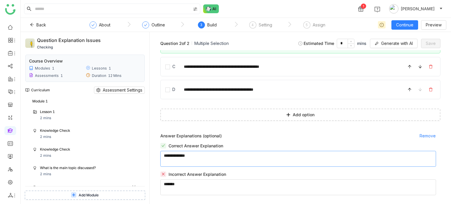
scroll to position [0, 0]
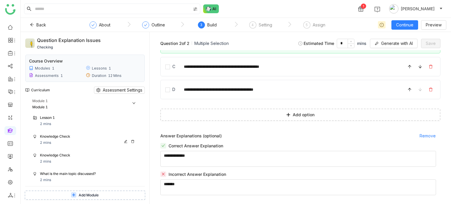
click at [97, 138] on div "Knowledge Check" at bounding box center [82, 137] width 85 height 6
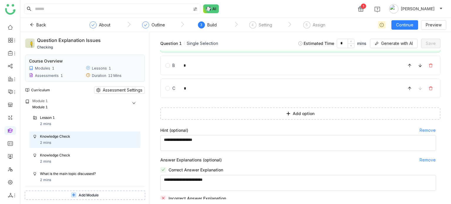
scroll to position [120, 0]
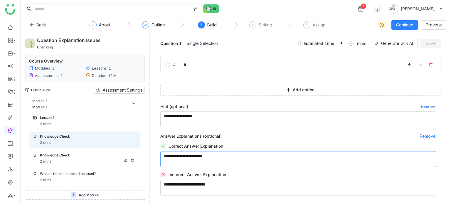
drag, startPoint x: 226, startPoint y: 158, endPoint x: 140, endPoint y: 157, distance: 86.3
click at [140, 157] on div "question explanation issues checking Course Overview Modules 1 Lessons 1 Assess…" at bounding box center [236, 118] width 430 height 172
paste textarea "**********"
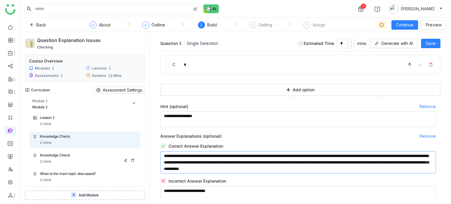
paste textarea "**********"
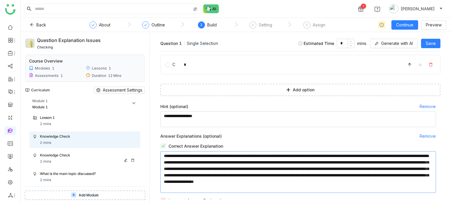
paste textarea "**********"
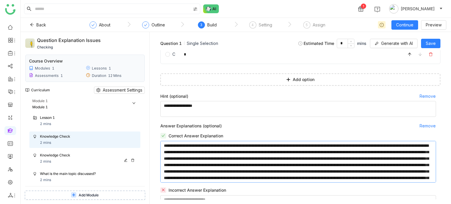
paste textarea "**********"
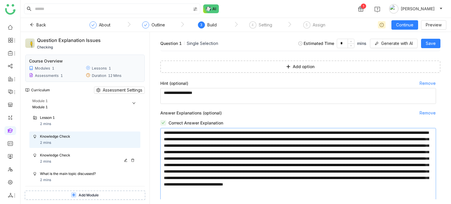
paste textarea "**********"
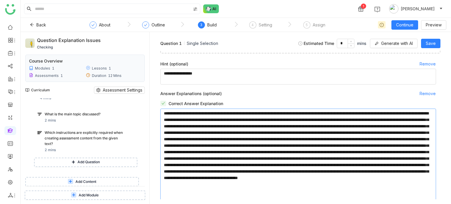
scroll to position [197, 0]
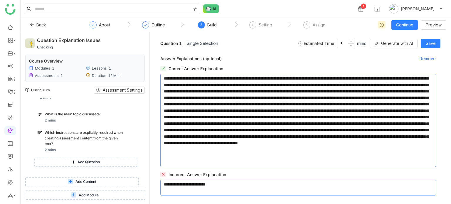
type textarea "**********"
click at [252, 190] on textarea at bounding box center [298, 188] width 276 height 16
type textarea "*"
paste textarea "**********"
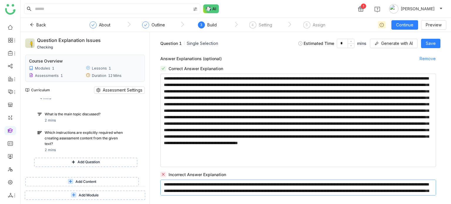
paste textarea "**********"
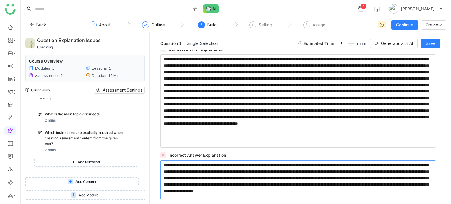
paste textarea "**********"
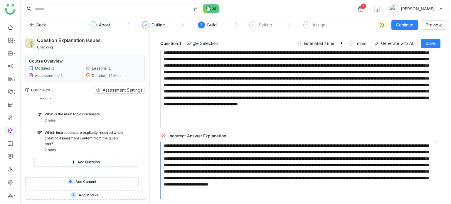
paste textarea "**********"
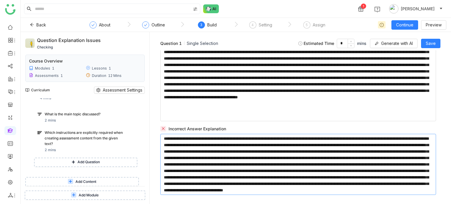
paste textarea "**********"
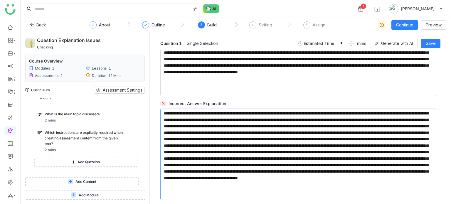
paste textarea "**********"
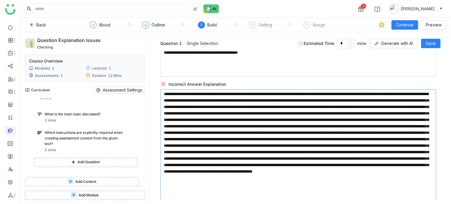
paste textarea "**********"
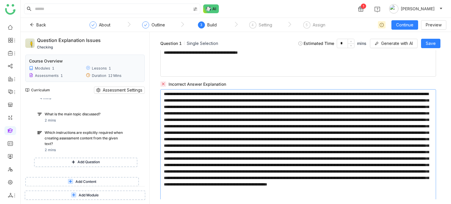
scroll to position [301, 0]
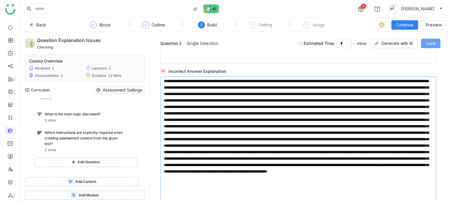
type textarea "**********"
click at [432, 48] on button "Save" at bounding box center [430, 43] width 19 height 9
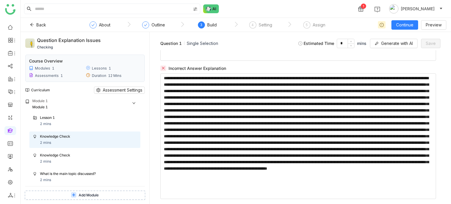
scroll to position [307, 0]
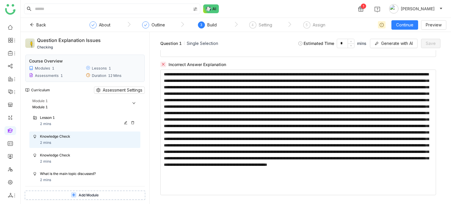
click at [62, 121] on div "Lesson 1 2 mins" at bounding box center [88, 121] width 97 height 12
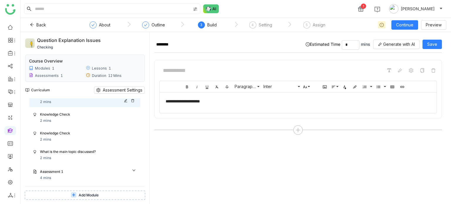
scroll to position [24, 0]
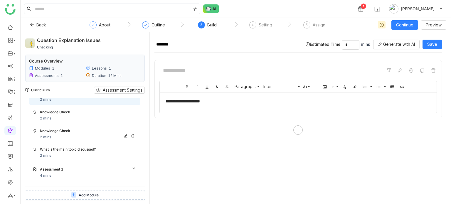
click at [70, 141] on div "Knowledge Check 2 mins" at bounding box center [84, 134] width 111 height 16
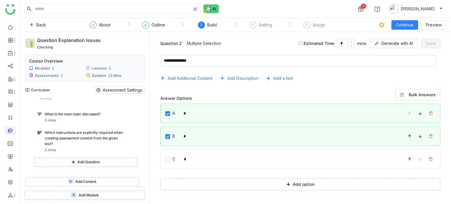
scroll to position [69, 0]
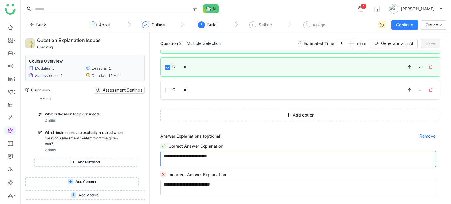
drag, startPoint x: 201, startPoint y: 158, endPoint x: 153, endPoint y: 154, distance: 48.0
click at [153, 154] on div "Question 2 Multiple Selection Estimated Time * mins Generate with AI Save Add A…" at bounding box center [300, 118] width 301 height 172
paste textarea "**********"
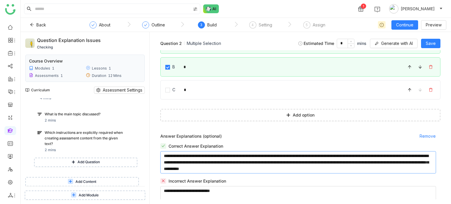
paste textarea "**********"
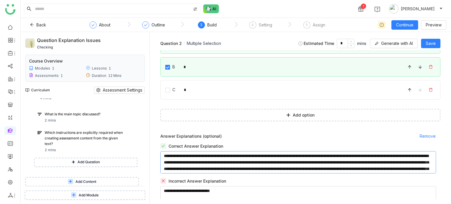
paste textarea "**********"
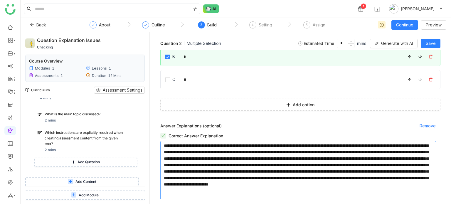
paste textarea "**********"
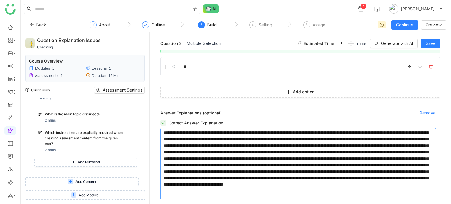
paste textarea "**********"
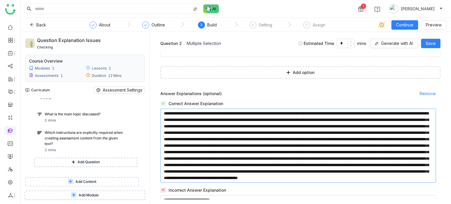
paste textarea "**********"
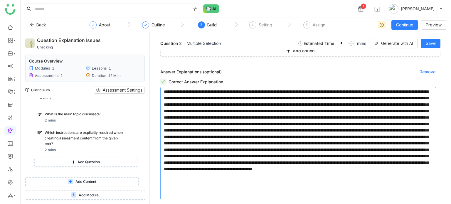
paste textarea "**********"
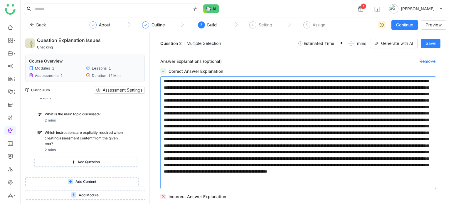
paste textarea "**********"
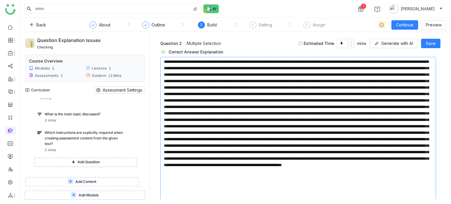
scroll to position [198, 0]
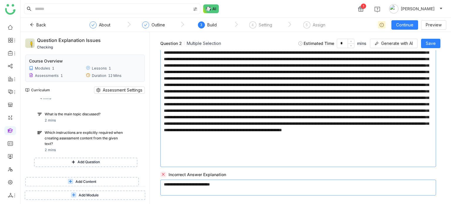
type textarea "**********"
drag, startPoint x: 224, startPoint y: 190, endPoint x: 157, endPoint y: 178, distance: 67.7
click at [157, 178] on div "Answer Explanations (optional) Remove Correct Answer Explanation Incorrect Answ…" at bounding box center [300, 98] width 292 height 193
paste textarea "**********"
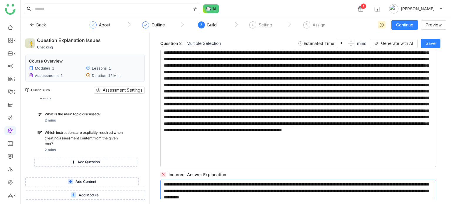
paste textarea "**********"
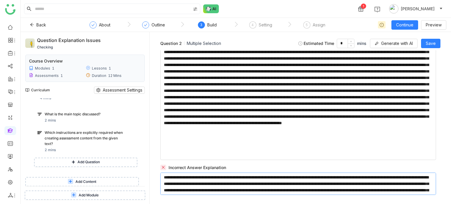
paste textarea "**********"
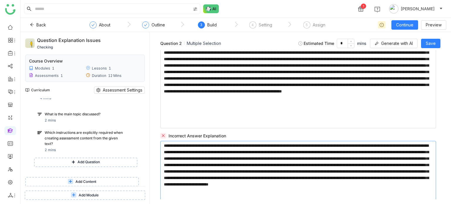
paste textarea "**********"
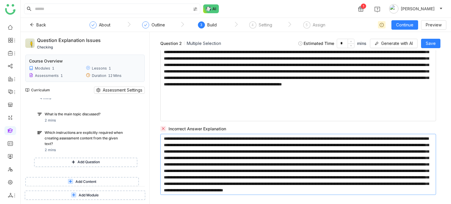
paste textarea "**********"
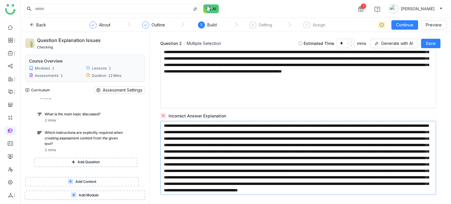
paste textarea "**********"
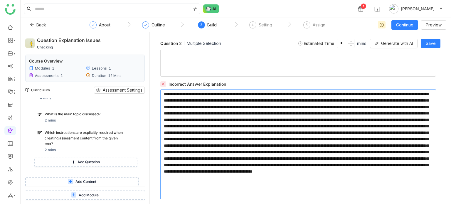
paste textarea "**********"
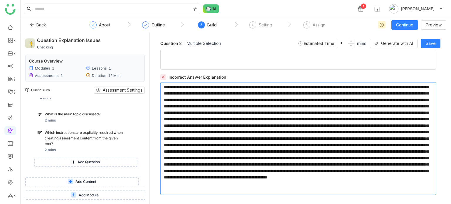
paste textarea "**********"
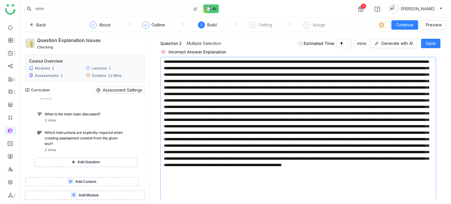
paste textarea "**********"
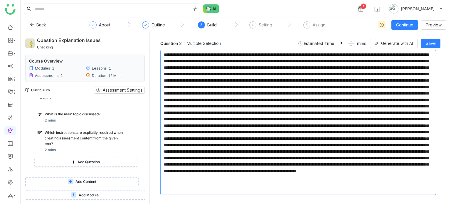
paste textarea "**********"
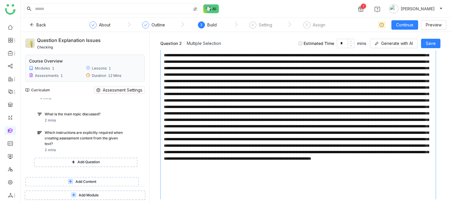
paste
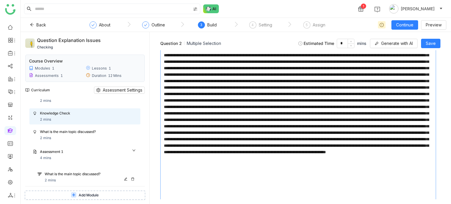
scroll to position [41, 0]
type textarea "**********"
click at [79, 139] on div "What is the main topic discussed? 2 mins" at bounding box center [88, 136] width 97 height 12
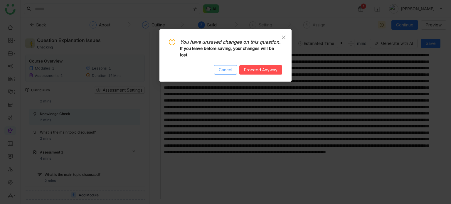
click at [230, 72] on span "Cancel" at bounding box center [226, 70] width 14 height 6
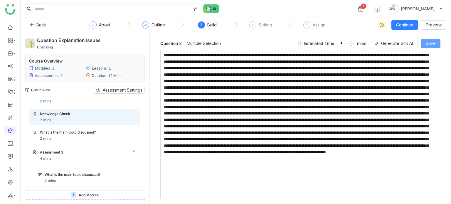
click at [433, 41] on span "Save" at bounding box center [431, 43] width 10 height 6
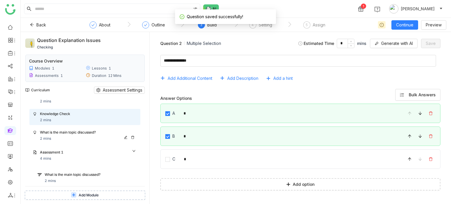
click at [57, 140] on div "What is the main topic discussed? 2 mins" at bounding box center [88, 136] width 97 height 12
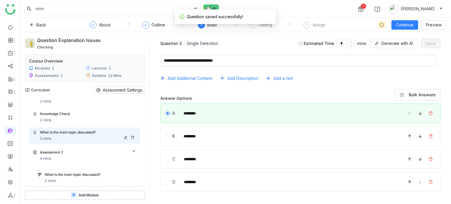
scroll to position [92, 0]
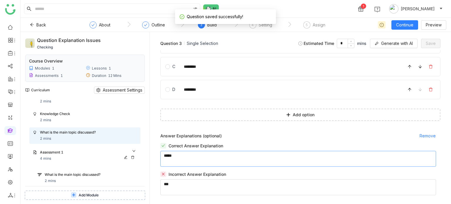
drag, startPoint x: 235, startPoint y: 161, endPoint x: 113, endPoint y: 154, distance: 121.7
click at [113, 154] on div "question explanation issues checking Course Overview Modules 1 Lessons 1 Assess…" at bounding box center [236, 118] width 430 height 172
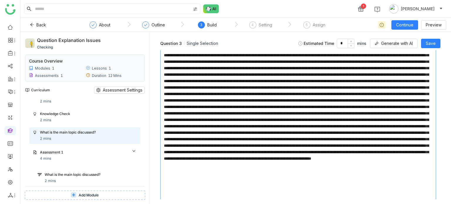
scroll to position [254, 0]
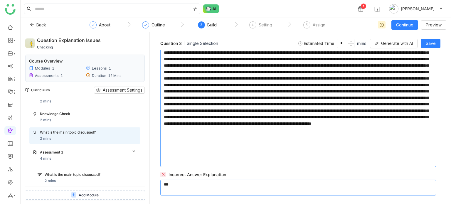
type textarea "**********"
drag, startPoint x: 219, startPoint y: 191, endPoint x: 154, endPoint y: 183, distance: 66.0
click at [154, 183] on div "Question 3 Single Selection Estimated Time * mins Generate with AI Save Add Add…" at bounding box center [300, 118] width 301 height 172
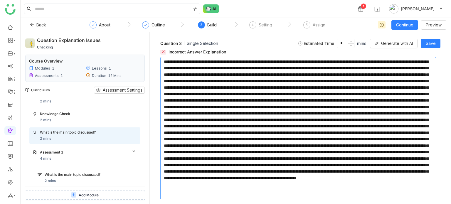
scroll to position [409, 0]
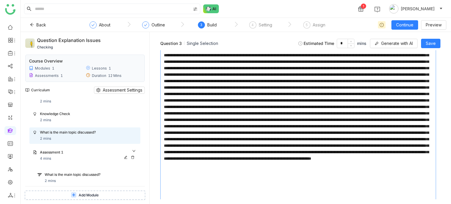
type textarea "**********"
click at [63, 154] on div "Assessment 1" at bounding box center [82, 153] width 85 height 6
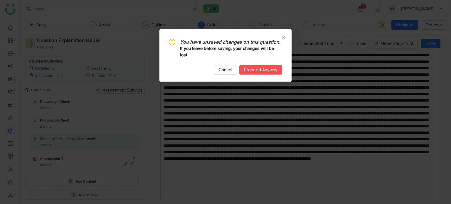
scroll to position [35, 0]
click at [225, 68] on span "Cancel" at bounding box center [226, 70] width 14 height 6
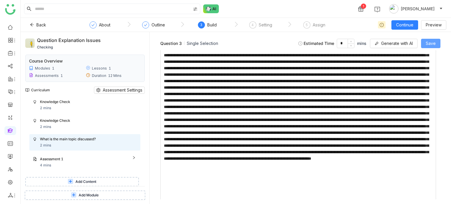
click at [430, 43] on span "Save" at bounding box center [431, 43] width 10 height 6
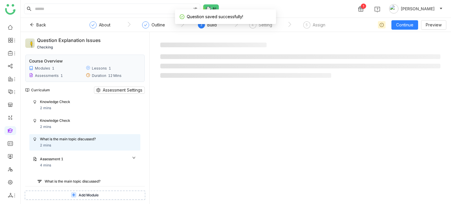
scroll to position [41, 0]
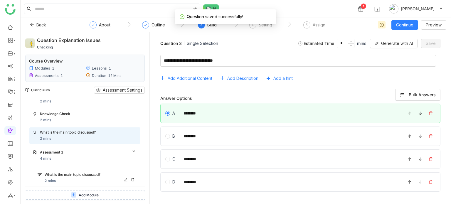
click at [53, 177] on div "What is the main topic discussed?" at bounding box center [91, 175] width 92 height 6
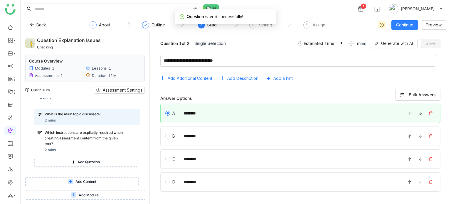
scroll to position [92, 0]
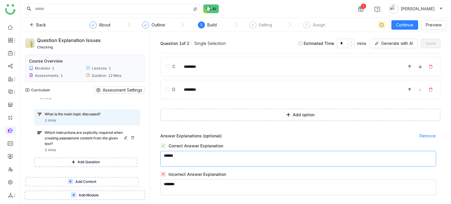
drag, startPoint x: 161, startPoint y: 157, endPoint x: 97, endPoint y: 154, distance: 64.4
click at [97, 154] on div "question explanation issues checking Course Overview Modules 1 Lessons 1 Assess…" at bounding box center [236, 118] width 430 height 172
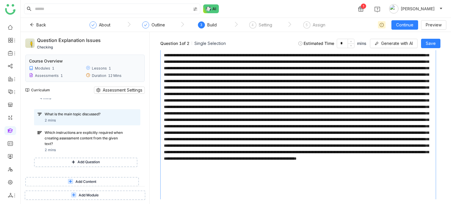
scroll to position [241, 0]
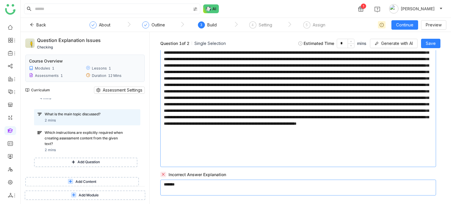
type textarea "**********"
drag, startPoint x: 235, startPoint y: 193, endPoint x: 155, endPoint y: 187, distance: 80.4
click at [155, 187] on div "Answer Explanations (optional) Remove Correct Answer Explanation Incorrect Answ…" at bounding box center [300, 89] width 292 height 213
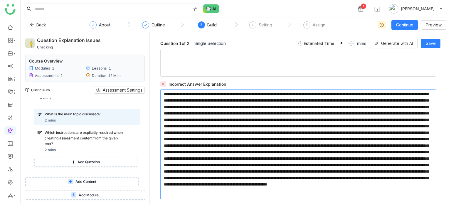
scroll to position [344, 0]
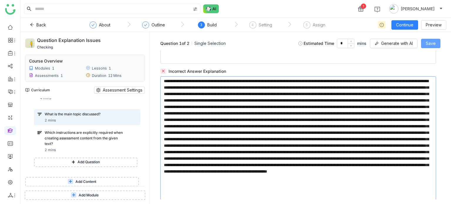
type textarea "**********"
click at [431, 44] on span "Save" at bounding box center [431, 43] width 10 height 6
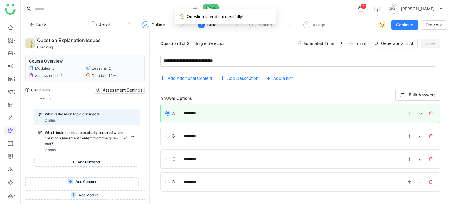
click at [116, 134] on div "Which instructions are explicitly required when creating assessment content fro…" at bounding box center [85, 138] width 81 height 16
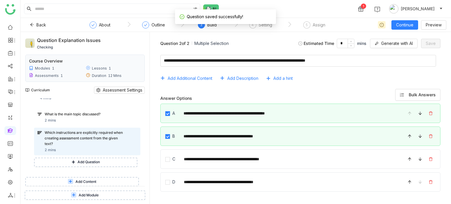
scroll to position [92, 0]
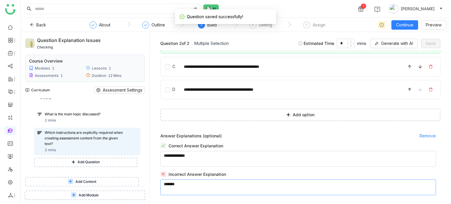
drag, startPoint x: 221, startPoint y: 186, endPoint x: 131, endPoint y: 177, distance: 90.9
click at [131, 177] on div "**********" at bounding box center [236, 118] width 430 height 172
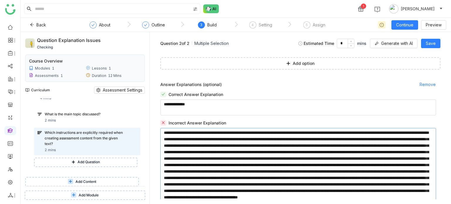
scroll to position [163, 0]
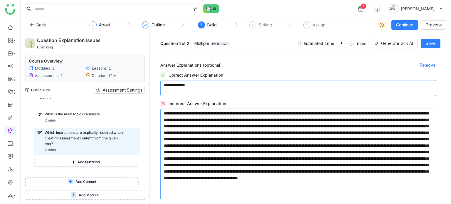
type textarea "**********"
drag, startPoint x: 267, startPoint y: 84, endPoint x: 96, endPoint y: 107, distance: 172.9
click at [96, 107] on div "**********" at bounding box center [236, 118] width 430 height 172
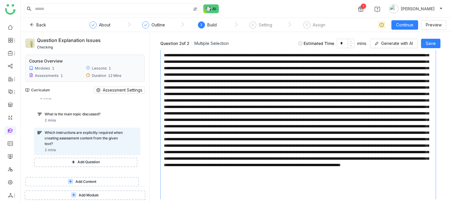
scroll to position [257, 0]
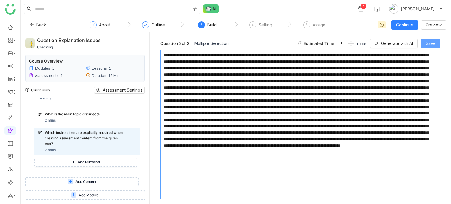
type textarea "**********"
click at [431, 44] on span "Save" at bounding box center [431, 43] width 10 height 6
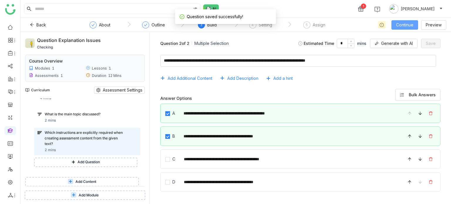
click at [407, 28] on span "Continue" at bounding box center [404, 25] width 17 height 6
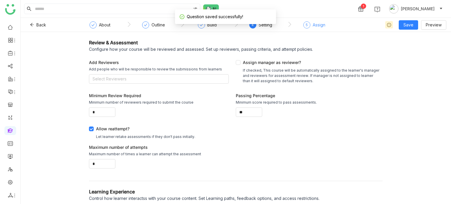
click at [321, 28] on div "5 Assign" at bounding box center [314, 26] width 22 height 11
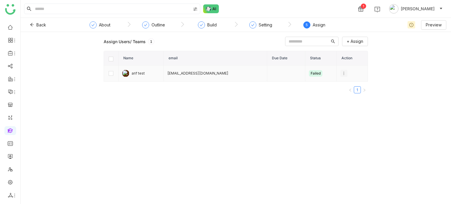
click at [342, 73] on icon at bounding box center [344, 73] width 4 height 4
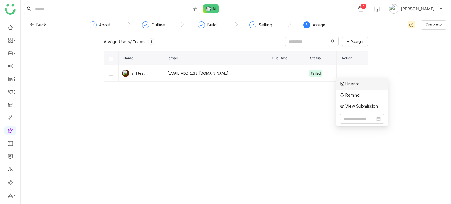
click at [352, 85] on span "Unenroll" at bounding box center [350, 84] width 21 height 6
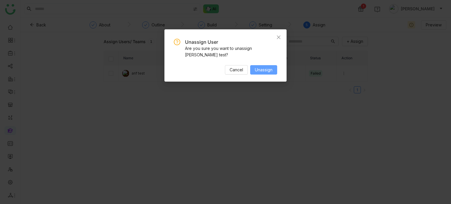
click at [257, 67] on span "Unassign" at bounding box center [264, 70] width 18 height 6
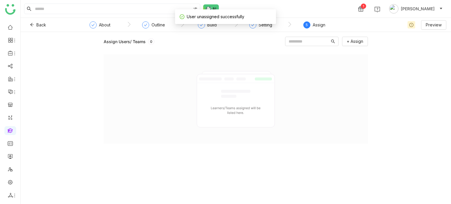
click at [352, 36] on gtmb-assign "Assign Users/ Teams 0 + Assign" at bounding box center [236, 88] width 264 height 112
click at [355, 44] on button "+ Assign" at bounding box center [355, 41] width 26 height 9
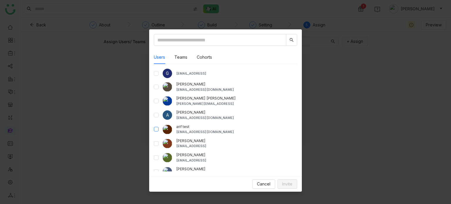
click at [157, 132] on label at bounding box center [156, 129] width 5 height 6
click at [288, 182] on span "Invite" at bounding box center [287, 184] width 10 height 6
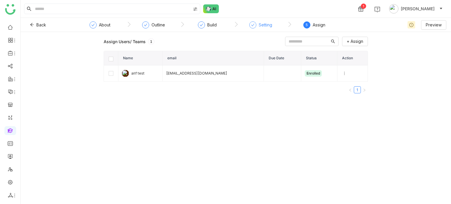
click at [251, 24] on icon at bounding box center [253, 25] width 4 height 4
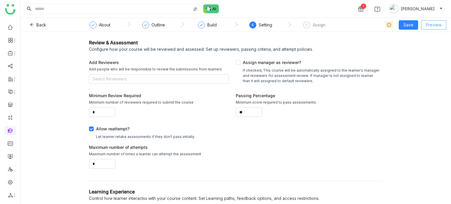
click at [422, 28] on button "Preview" at bounding box center [433, 24] width 25 height 9
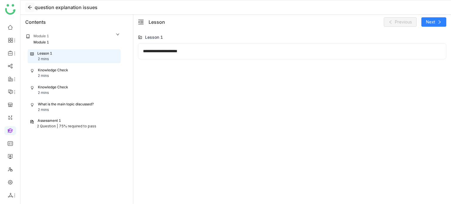
click at [29, 6] on icon at bounding box center [30, 7] width 5 height 5
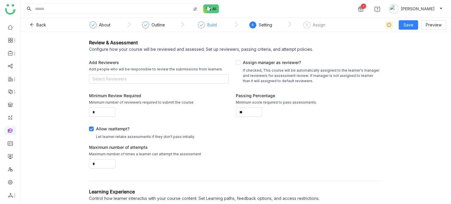
click at [211, 30] on div "Build" at bounding box center [207, 26] width 19 height 11
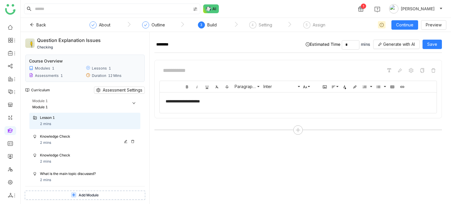
drag, startPoint x: 63, startPoint y: 142, endPoint x: 103, endPoint y: 143, distance: 39.9
click at [63, 142] on div "Knowledge Check 2 mins" at bounding box center [88, 140] width 97 height 12
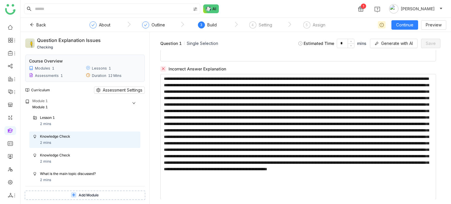
scroll to position [307, 0]
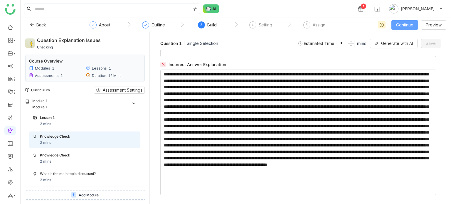
click at [408, 23] on span "Continue" at bounding box center [404, 25] width 17 height 6
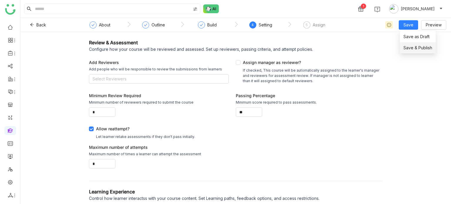
click at [409, 49] on span "Save & Publish" at bounding box center [417, 48] width 29 height 6
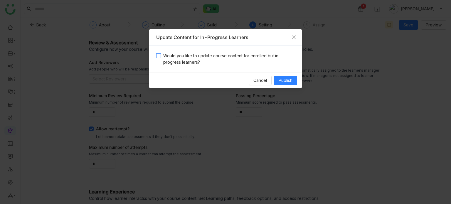
click at [274, 55] on span "Would you like to update course content for enrolled but in-progress learners?" at bounding box center [228, 59] width 134 height 13
click at [286, 80] on span "Publish" at bounding box center [286, 80] width 14 height 6
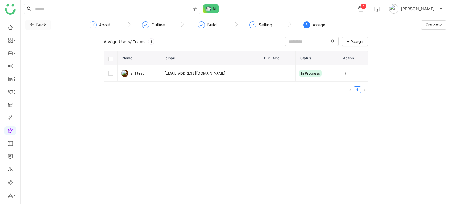
click at [33, 27] on button "Back" at bounding box center [38, 24] width 26 height 9
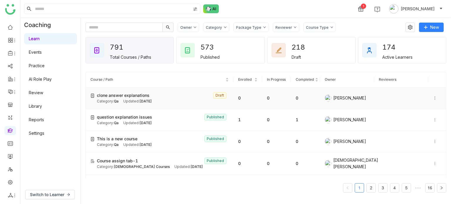
click at [433, 97] on icon at bounding box center [435, 98] width 4 height 4
click at [421, 82] on span "Publish" at bounding box center [418, 81] width 14 height 5
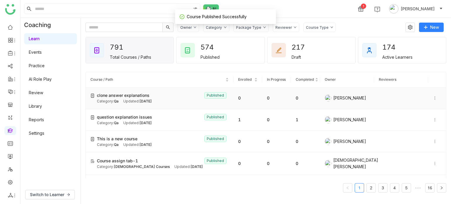
click at [140, 96] on span "clone answer explanations" at bounding box center [123, 95] width 53 height 6
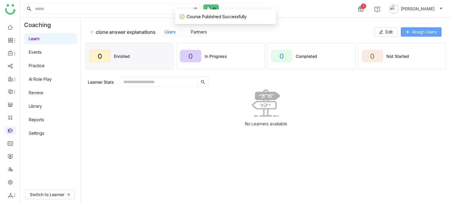
click at [422, 31] on span "Assign Users" at bounding box center [424, 32] width 25 height 6
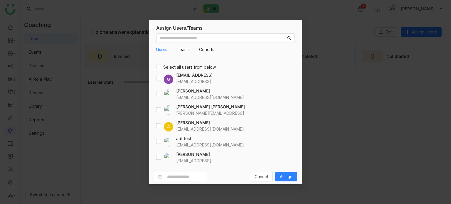
click at [328, 41] on nz-modal-container "Assign Users/Teams Users Teams Cohorts Select all users from below G gayatrir@g…" at bounding box center [225, 102] width 451 height 204
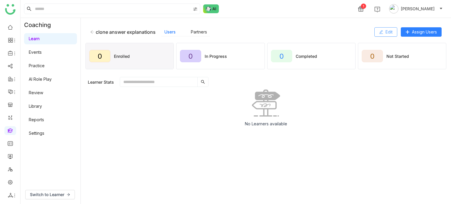
click at [380, 34] on button "Edit" at bounding box center [385, 31] width 23 height 9
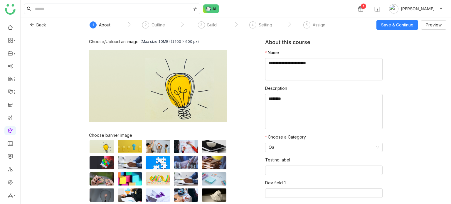
click at [298, 24] on nz-step "5 Assign" at bounding box center [313, 26] width 53 height 11
click at [313, 24] on div "Assign" at bounding box center [319, 24] width 13 height 7
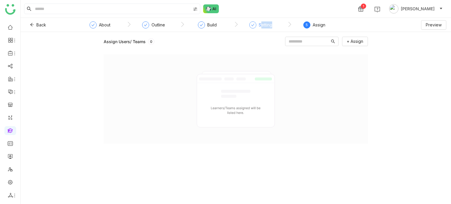
click at [259, 28] on div "Setting" at bounding box center [260, 26] width 23 height 11
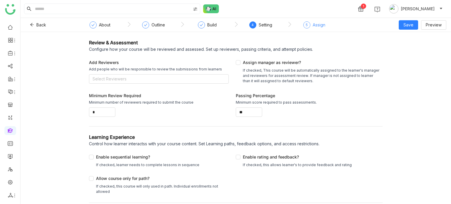
click at [315, 24] on div "Assign" at bounding box center [319, 24] width 13 height 7
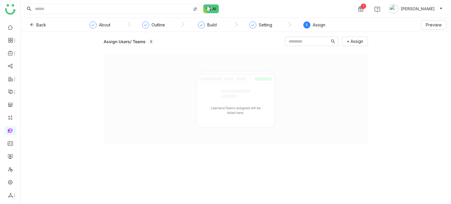
click at [357, 46] on div "Assign Users/ Teams 0 + Assign" at bounding box center [236, 90] width 264 height 107
click at [364, 39] on button "+ Assign" at bounding box center [355, 41] width 26 height 9
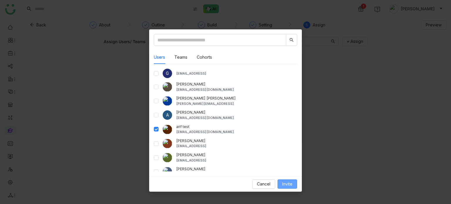
click at [290, 185] on span "Invite" at bounding box center [287, 184] width 10 height 6
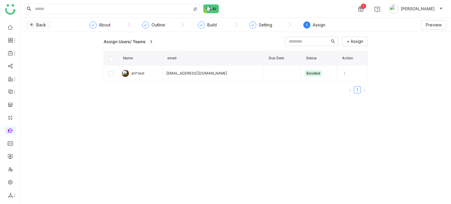
click at [34, 28] on button "Back" at bounding box center [38, 24] width 26 height 9
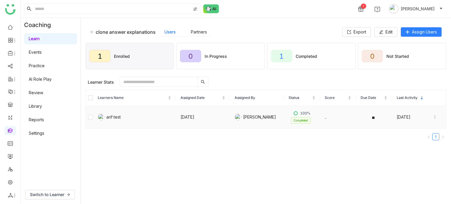
click at [433, 117] on icon at bounding box center [435, 117] width 4 height 4
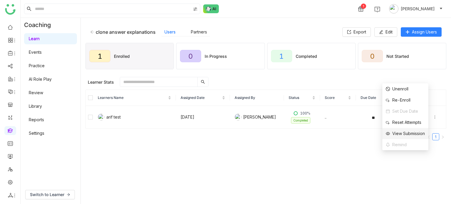
click at [422, 133] on div "View Submission" at bounding box center [405, 133] width 39 height 6
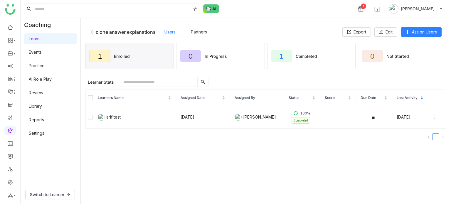
click at [90, 33] on icon at bounding box center [92, 32] width 4 height 4
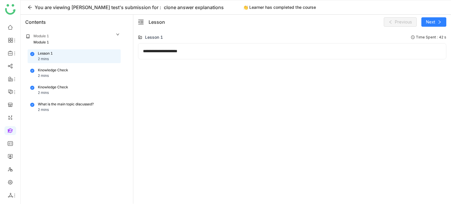
click at [76, 107] on div "What is the main topic discussed? 2 mins" at bounding box center [74, 107] width 88 height 11
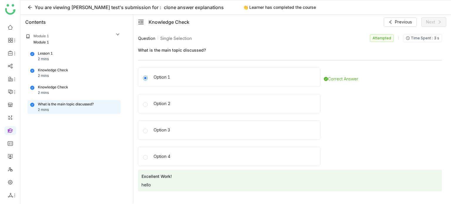
click at [62, 54] on div "Lesson 1 2 mins" at bounding box center [74, 56] width 88 height 11
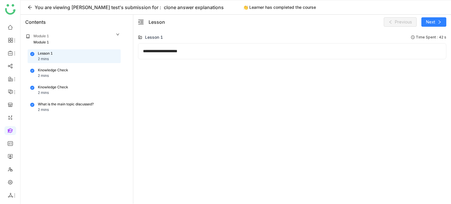
click at [82, 71] on div "Knowledge Check 2 mins" at bounding box center [74, 73] width 88 height 11
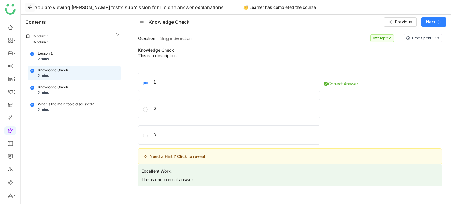
click at [28, 5] on icon at bounding box center [30, 7] width 5 height 5
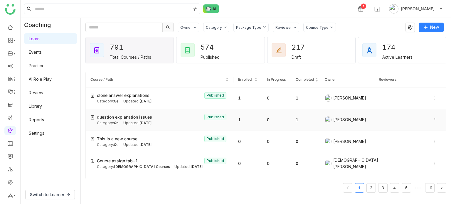
click at [433, 121] on icon at bounding box center [435, 120] width 4 height 4
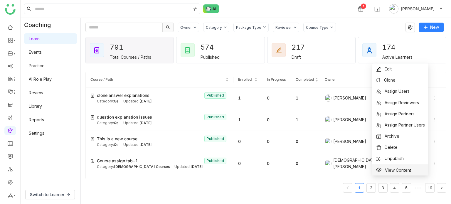
click at [387, 168] on span "View Content" at bounding box center [398, 169] width 26 height 5
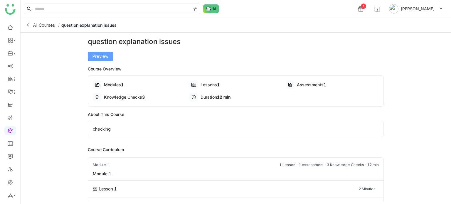
click at [107, 54] on span "Preview" at bounding box center [100, 56] width 16 height 6
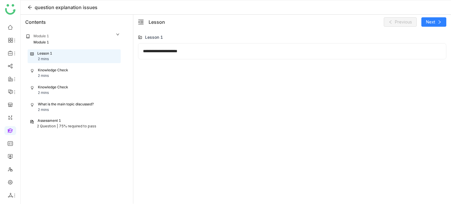
click at [80, 72] on div "Knowledge Check 2 mins" at bounding box center [74, 73] width 88 height 11
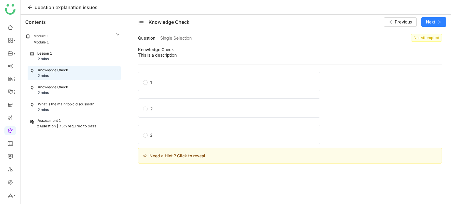
click at [85, 83] on div "Knowledge Check 2 mins" at bounding box center [74, 90] width 92 height 14
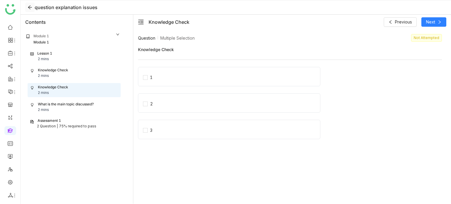
click at [32, 5] on icon at bounding box center [30, 7] width 5 height 5
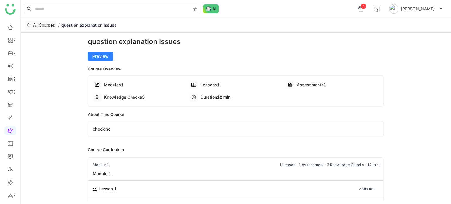
click at [28, 23] on icon at bounding box center [29, 25] width 4 height 4
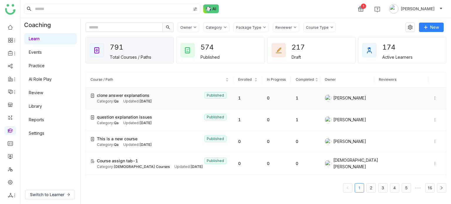
click at [433, 99] on icon at bounding box center [435, 98] width 4 height 4
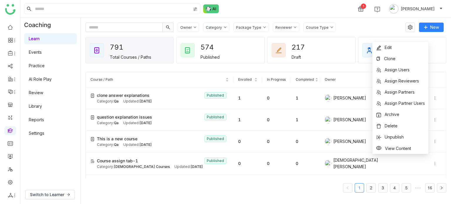
click at [315, 69] on gtmb-course-listing "Course / Path Enrolled In Progress Completed Owner Reviewers clone answer expla…" at bounding box center [265, 132] width 361 height 134
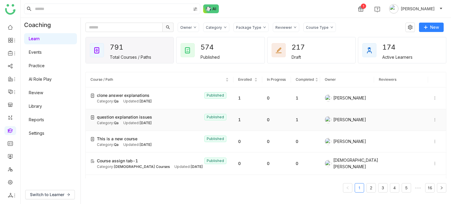
click at [433, 118] on icon at bounding box center [435, 120] width 4 height 4
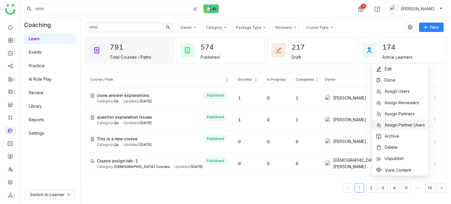
click at [407, 124] on span "Assign Partner Users" at bounding box center [405, 124] width 40 height 5
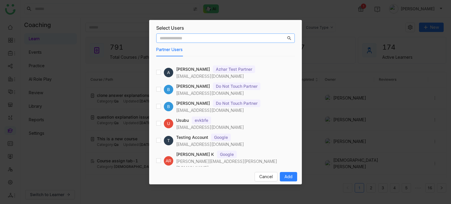
click at [196, 36] on input "text" at bounding box center [223, 38] width 126 height 6
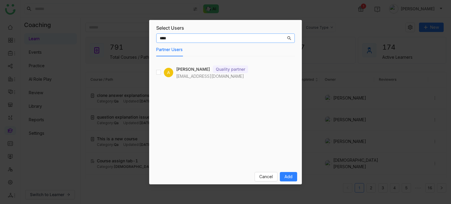
type input "****"
click at [156, 73] on div "**** Partner Users A Arif Testing Quality partner ariftesting23@gmail.com" at bounding box center [225, 100] width 153 height 138
click at [284, 173] on span "Add" at bounding box center [288, 176] width 8 height 6
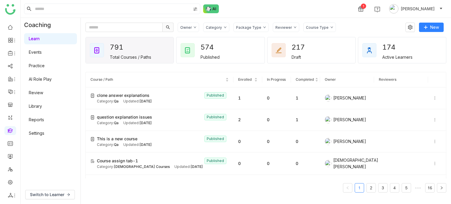
click at [43, 92] on link "Review" at bounding box center [36, 92] width 14 height 5
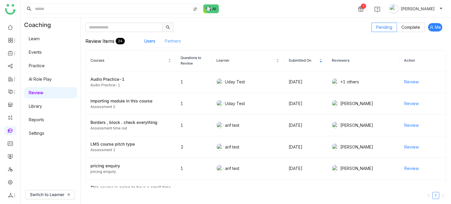
click at [178, 41] on link "Partners" at bounding box center [173, 40] width 16 height 5
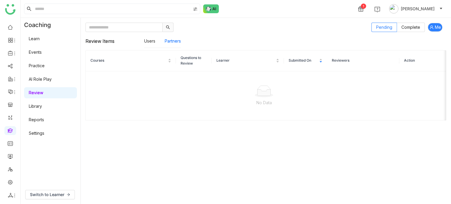
click at [40, 37] on link "Learn" at bounding box center [34, 38] width 11 height 5
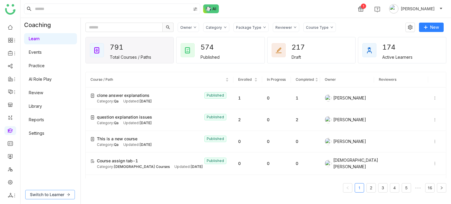
click at [55, 197] on span "Switch to Learner" at bounding box center [47, 194] width 34 height 6
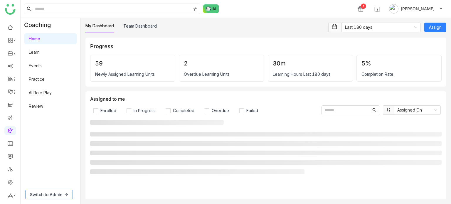
click at [55, 197] on span "Switch to Admin" at bounding box center [46, 194] width 32 height 6
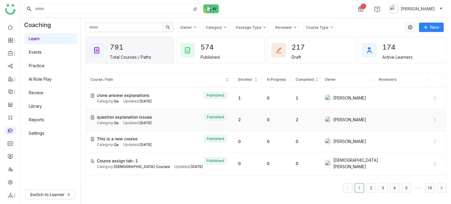
click at [196, 124] on div "Category: Qa Updated: [DATE]" at bounding box center [163, 123] width 132 height 6
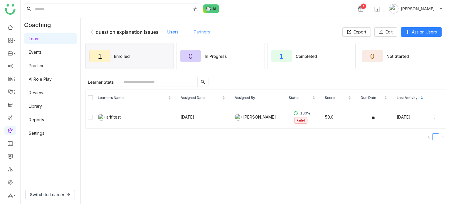
click at [208, 31] on link "Partners" at bounding box center [202, 31] width 16 height 5
click at [434, 117] on icon at bounding box center [434, 116] width 1 height 3
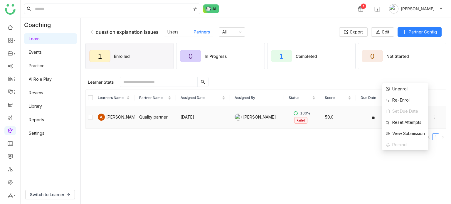
click at [169, 120] on td "Quality partner" at bounding box center [154, 117] width 41 height 23
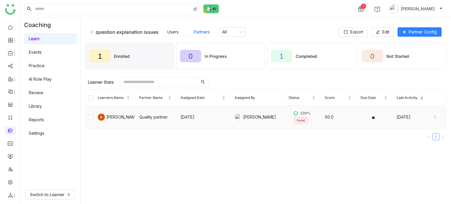
click at [169, 120] on td "Quality partner" at bounding box center [154, 117] width 41 height 23
click at [13, 132] on link at bounding box center [10, 130] width 5 height 5
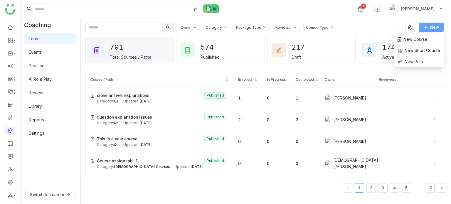
click at [432, 27] on span "New" at bounding box center [434, 27] width 9 height 6
click at [424, 50] on span "New Short Course" at bounding box center [418, 50] width 43 height 6
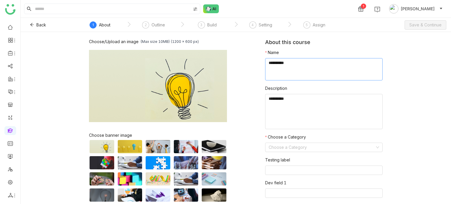
click at [277, 70] on textarea at bounding box center [323, 69] width 117 height 22
type textarea "**********"
type textarea "********"
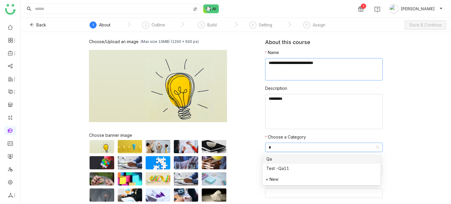
type input "**"
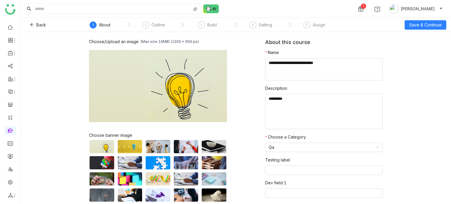
click at [414, 33] on div "Choose/Upload an image (Max size 10MB) (1200 x 600 px) Browse Image Choose bann…" at bounding box center [236, 118] width 430 height 172
click at [419, 27] on span "Save & Continue" at bounding box center [425, 25] width 32 height 6
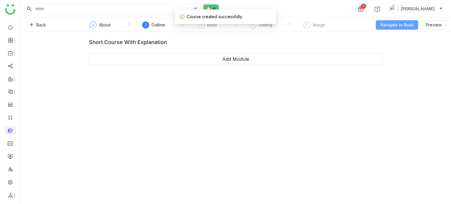
click at [389, 26] on span "Navigate to Build" at bounding box center [396, 25] width 33 height 6
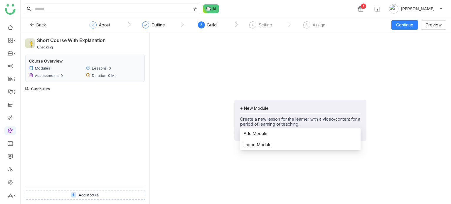
click at [252, 111] on div "+ New Module Create a new lesson for the learner with a video/content for a per…" at bounding box center [300, 116] width 120 height 21
click at [258, 134] on span "Add Module" at bounding box center [256, 133] width 24 height 6
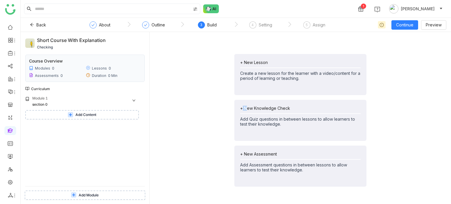
click at [217, 107] on div "+ New Lesson Create a new lesson for the learner with a video/content for a per…" at bounding box center [300, 120] width 292 height 167
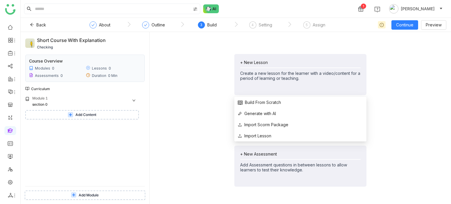
click at [256, 64] on div "+ New Lesson" at bounding box center [300, 62] width 120 height 5
click at [259, 101] on span "Build From Scratch" at bounding box center [259, 102] width 43 height 6
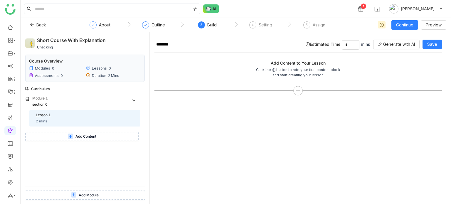
click at [86, 134] on span "Add Content" at bounding box center [85, 137] width 21 height 6
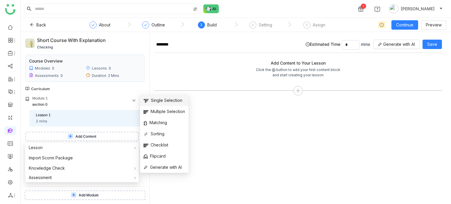
click at [157, 96] on li "Single Selection" at bounding box center [164, 100] width 48 height 11
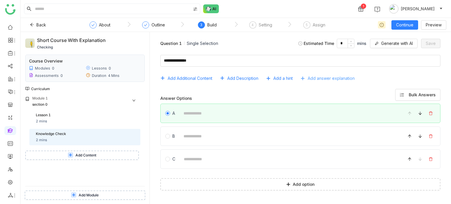
click at [330, 76] on span "Add answer explanation" at bounding box center [331, 78] width 47 height 6
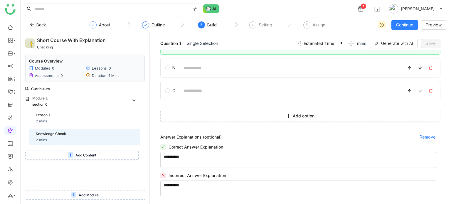
scroll to position [69, 0]
click at [223, 157] on textarea at bounding box center [298, 159] width 276 height 16
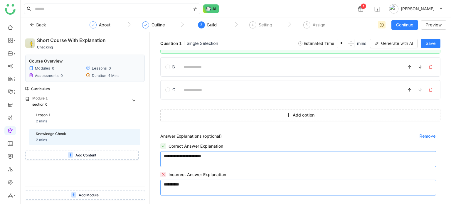
type textarea "**********"
click at [237, 183] on textarea at bounding box center [298, 188] width 276 height 16
type textarea "********"
click at [433, 43] on span "Save" at bounding box center [431, 43] width 10 height 6
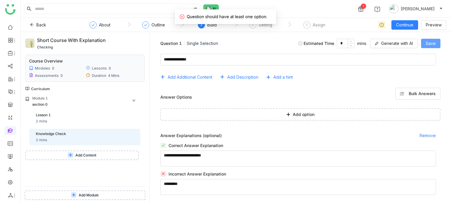
scroll to position [1, 0]
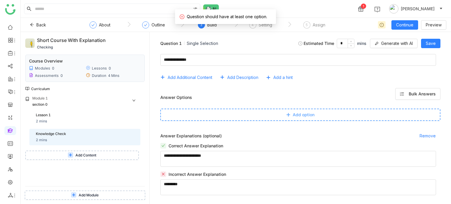
click at [281, 110] on button "Add option" at bounding box center [300, 115] width 280 height 12
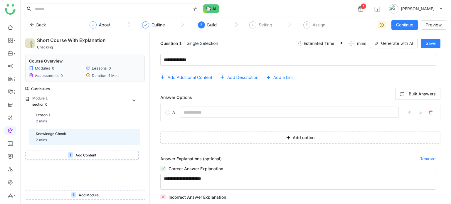
click at [201, 111] on input at bounding box center [289, 112] width 219 height 11
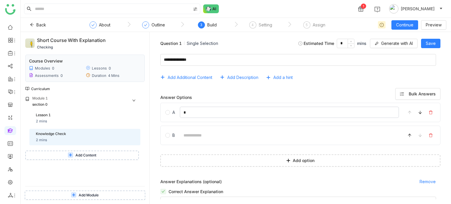
type input "*"
click at [187, 133] on input at bounding box center [289, 134] width 219 height 11
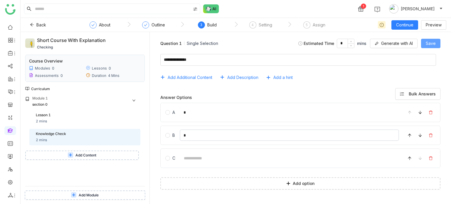
type input "*"
click at [436, 44] on button "Save" at bounding box center [430, 43] width 19 height 9
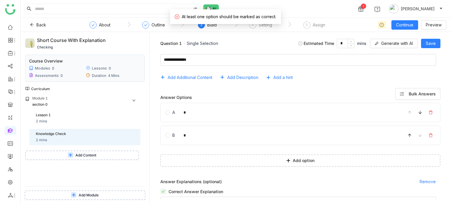
click at [165, 115] on div "A *" at bounding box center [300, 112] width 280 height 19
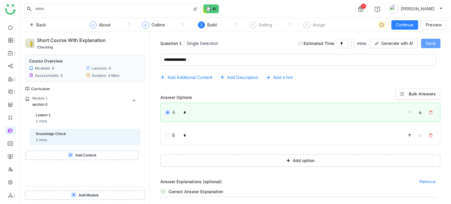
click at [434, 43] on span "Save" at bounding box center [431, 43] width 10 height 6
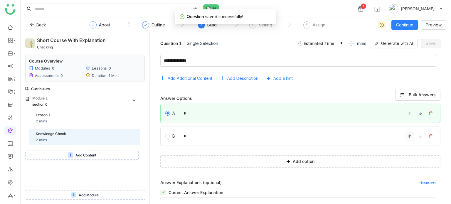
click at [407, 138] on button at bounding box center [409, 136] width 9 height 9
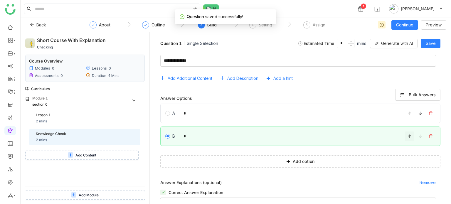
click at [407, 138] on button at bounding box center [409, 136] width 9 height 9
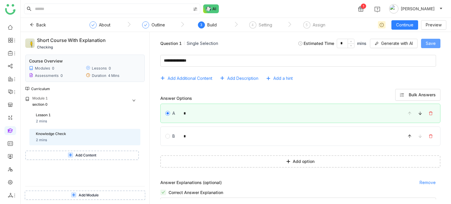
click at [438, 44] on button "Save" at bounding box center [430, 43] width 19 height 9
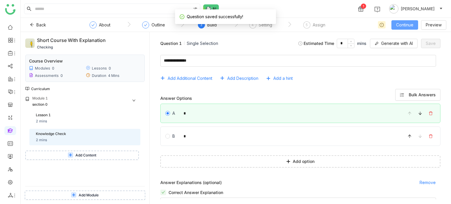
click at [410, 25] on span "Continue" at bounding box center [404, 25] width 17 height 6
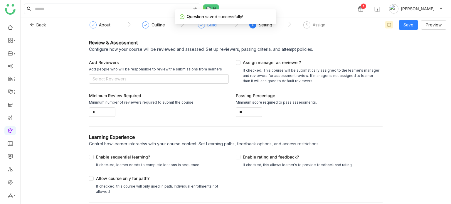
click at [198, 29] on div "Build" at bounding box center [207, 26] width 19 height 11
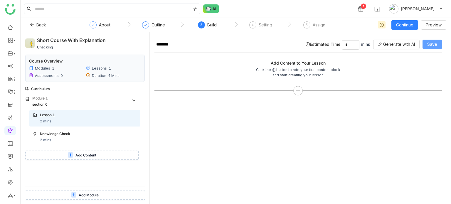
click at [440, 45] on button "Save" at bounding box center [431, 44] width 19 height 9
click at [318, 25] on div "Assign" at bounding box center [319, 24] width 13 height 7
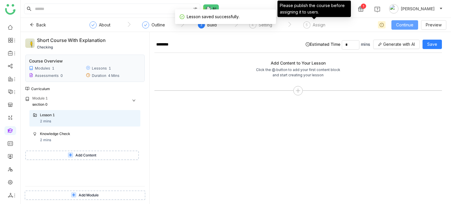
click at [412, 29] on button "Continue" at bounding box center [404, 24] width 27 height 9
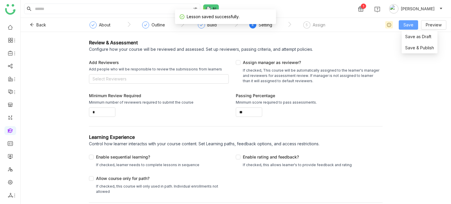
click at [412, 29] on button "Save" at bounding box center [408, 24] width 19 height 9
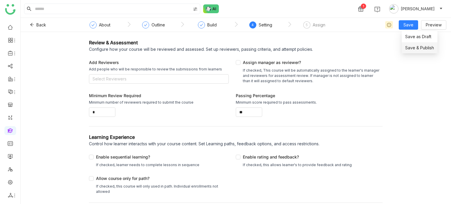
click at [414, 48] on span "Save & Publish" at bounding box center [419, 48] width 29 height 6
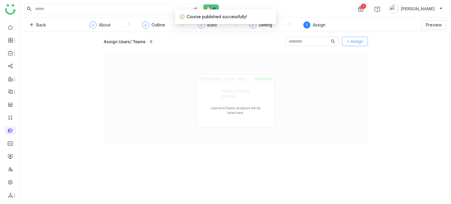
click at [349, 45] on button "+ Assign" at bounding box center [355, 41] width 26 height 9
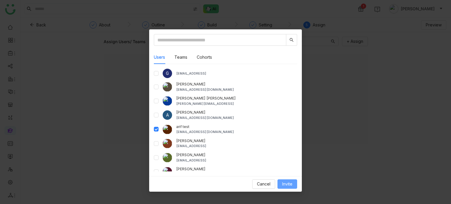
click at [285, 188] on button "Invite" at bounding box center [287, 183] width 20 height 9
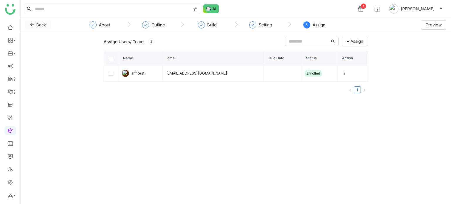
click at [29, 26] on button "Back" at bounding box center [38, 24] width 26 height 9
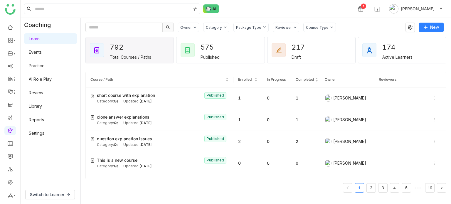
click at [225, 26] on div "Category" at bounding box center [216, 27] width 26 height 9
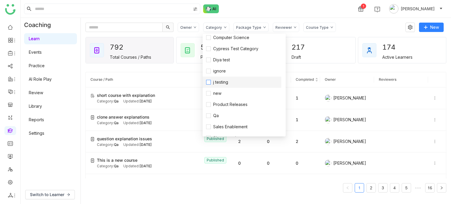
scroll to position [62, 0]
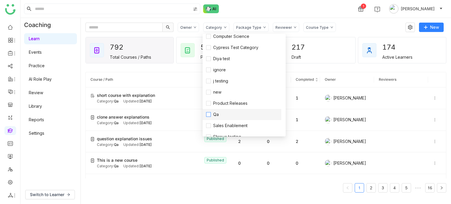
click at [218, 114] on span "Qa" at bounding box center [216, 114] width 10 height 6
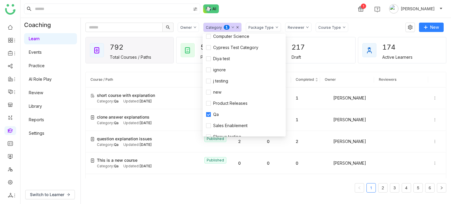
click at [318, 16] on div "1 Arif uddin" at bounding box center [236, 9] width 430 height 18
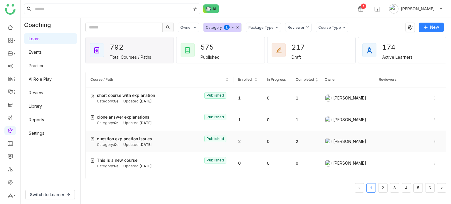
click at [377, 146] on td at bounding box center [401, 142] width 54 height 22
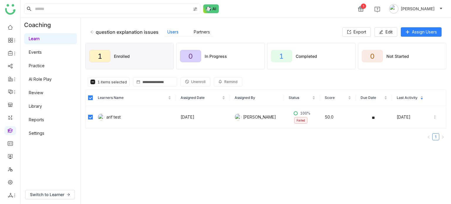
click at [194, 82] on span "Unenroll" at bounding box center [198, 82] width 14 height 6
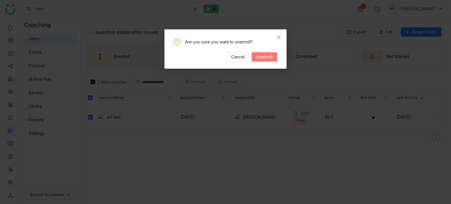
click at [262, 52] on button "Unenroll" at bounding box center [265, 56] width 26 height 9
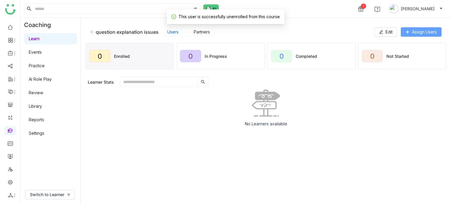
click at [419, 34] on span "Assign Users" at bounding box center [424, 32] width 25 height 6
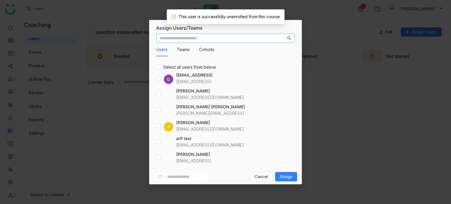
click at [257, 38] on input "text" at bounding box center [223, 38] width 126 height 6
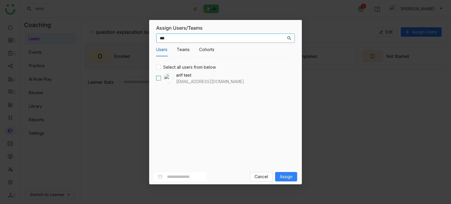
type input "***"
click at [159, 75] on label at bounding box center [158, 78] width 5 height 6
click at [285, 177] on span "Assign" at bounding box center [286, 176] width 13 height 6
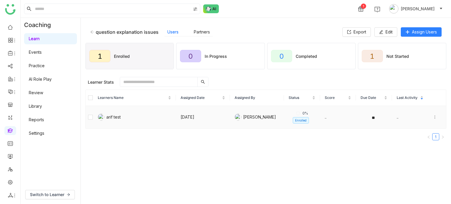
click at [433, 117] on icon at bounding box center [435, 117] width 4 height 4
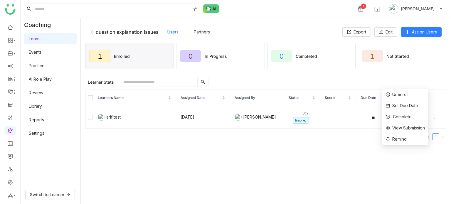
click at [226, 149] on gtmb-manage-detail-wrapper "question explanation issues Users Partners Export Edit Assign Users 1 Enrolled …" at bounding box center [265, 111] width 361 height 177
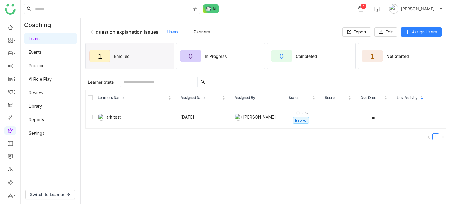
click at [96, 32] on div "question explanation issues" at bounding box center [127, 32] width 63 height 6
click at [90, 32] on icon at bounding box center [92, 32] width 4 height 4
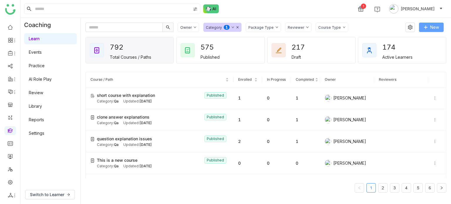
click at [434, 28] on span "New" at bounding box center [434, 27] width 9 height 6
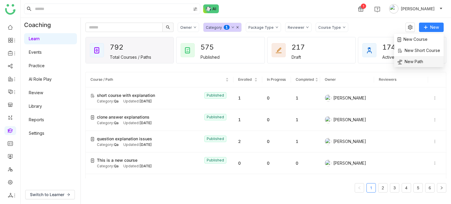
click at [409, 60] on span "New Path" at bounding box center [410, 61] width 26 height 6
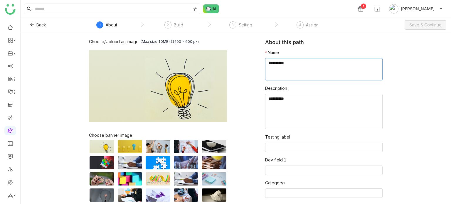
click at [291, 68] on textarea at bounding box center [323, 69] width 117 height 22
type textarea "*********"
click at [291, 127] on textarea at bounding box center [323, 111] width 117 height 35
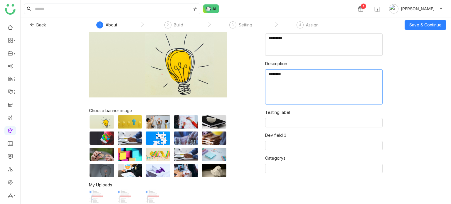
type textarea "********"
click at [434, 15] on div "1 Arif uddin" at bounding box center [236, 9] width 430 height 18
drag, startPoint x: 434, startPoint y: 17, endPoint x: 433, endPoint y: 22, distance: 5.6
click at [433, 21] on nz-layout "1 Arif uddin Back ` 1 About ` 2 Build ` 3 Setting ` 4 Assign Save & Continue Ch…" at bounding box center [236, 102] width 430 height 204
click at [433, 23] on span "Save & Continue" at bounding box center [425, 25] width 32 height 6
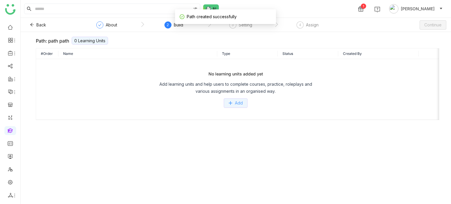
click at [232, 101] on button "Add" at bounding box center [236, 102] width 24 height 9
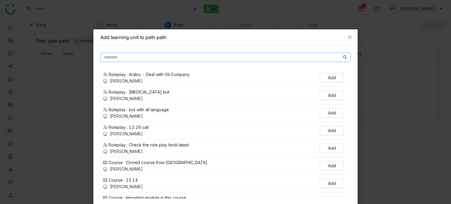
click at [212, 57] on input "text" at bounding box center [223, 57] width 238 height 6
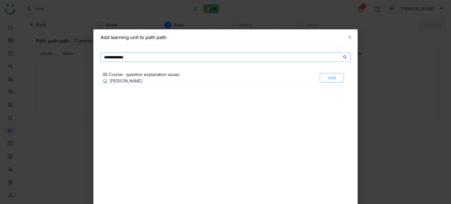
type input "**********"
click at [325, 75] on button "Add" at bounding box center [332, 77] width 24 height 9
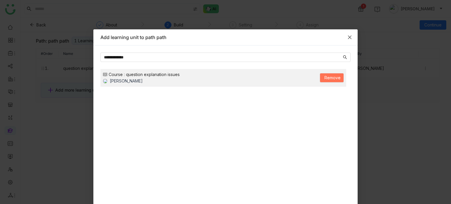
click at [350, 38] on icon "Close" at bounding box center [349, 37] width 5 height 5
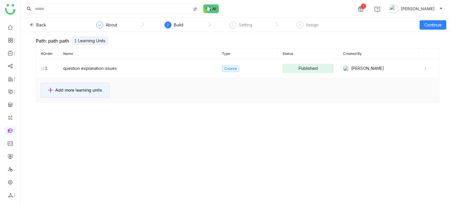
click at [432, 29] on div "Back ` About ` 2 Build ` 3 Setting ` 4 Assign Continue" at bounding box center [236, 25] width 430 height 14
click at [434, 25] on span "Continue" at bounding box center [432, 25] width 17 height 6
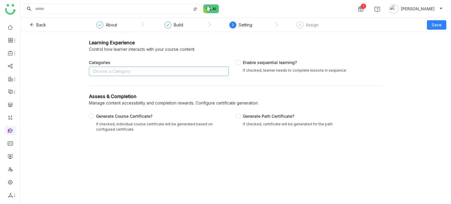
click at [196, 72] on nz-select-top-control "Choose a Category" at bounding box center [159, 71] width 140 height 9
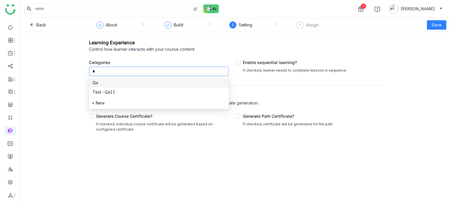
type input "**"
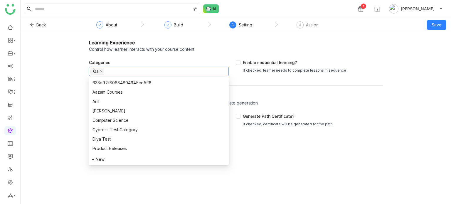
click at [351, 98] on div "Assess & Completion" at bounding box center [236, 96] width 294 height 7
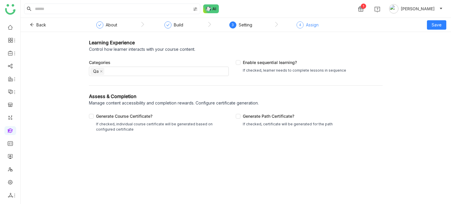
click at [303, 30] on div "4 Assign" at bounding box center [307, 26] width 22 height 11
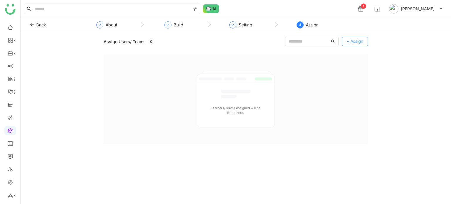
click at [354, 42] on span "+ Assign" at bounding box center [355, 41] width 16 height 6
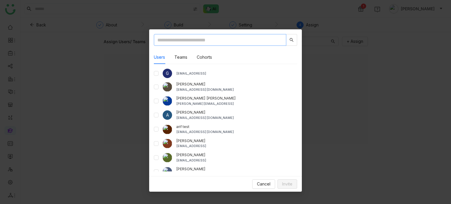
click at [218, 43] on input "text" at bounding box center [220, 40] width 132 height 12
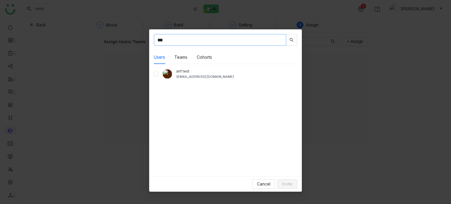
type input "***"
click at [295, 184] on button "Invite" at bounding box center [287, 183] width 20 height 9
click at [259, 186] on span "Cancel" at bounding box center [264, 184] width 14 height 6
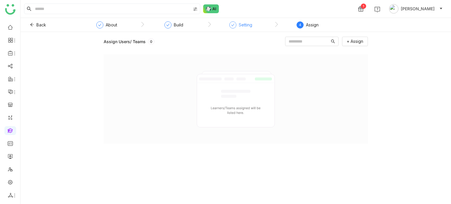
click at [243, 28] on div "Setting" at bounding box center [246, 24] width 14 height 7
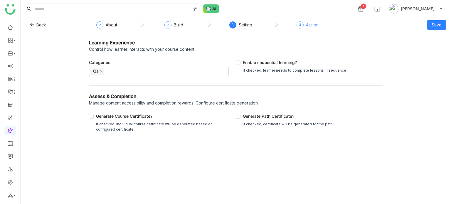
click at [308, 23] on div "Assign" at bounding box center [312, 24] width 13 height 7
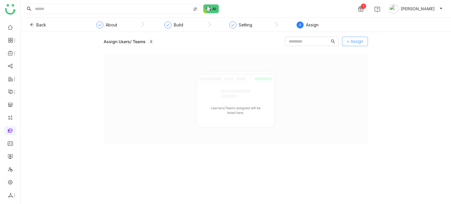
click at [359, 42] on span "+ Assign" at bounding box center [355, 41] width 16 height 6
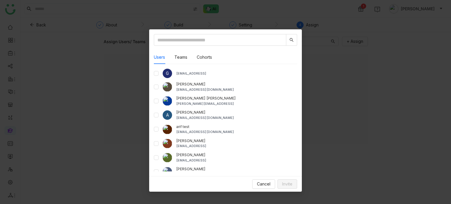
click at [159, 128] on div "arif test bugtest1mail@gmail.com" at bounding box center [225, 129] width 143 height 11
click at [283, 184] on span "Invite" at bounding box center [287, 184] width 10 height 6
click at [285, 183] on span "Invite" at bounding box center [287, 184] width 10 height 6
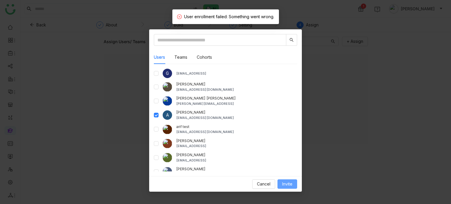
click at [288, 184] on span "Invite" at bounding box center [287, 184] width 10 height 6
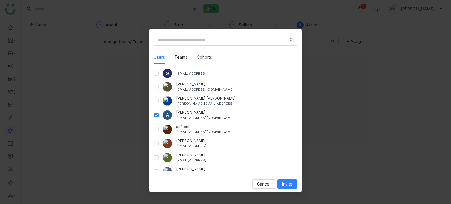
click at [154, 112] on div "Users Teams Cohorts G gayatrir@gtmbuddy.ai aavi aavi aavi@gtmcloud.net Anil Red…" at bounding box center [225, 102] width 153 height 147
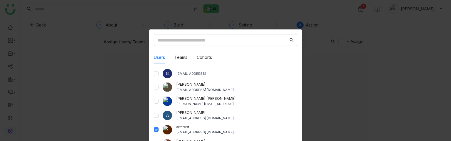
scroll to position [58, 0]
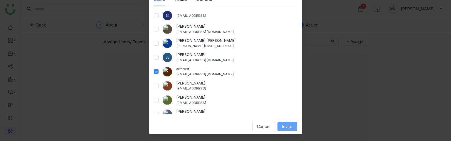
click at [285, 126] on span "Invite" at bounding box center [287, 126] width 10 height 6
click at [291, 124] on button "Invite" at bounding box center [287, 126] width 20 height 9
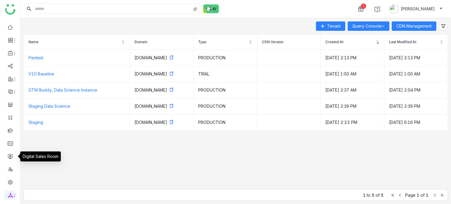
click at [8, 132] on link at bounding box center [10, 130] width 5 height 5
click at [13, 90] on icon at bounding box center [14, 92] width 5 height 5
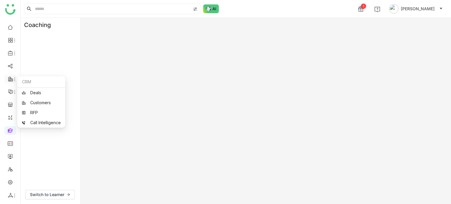
click at [11, 80] on icon at bounding box center [10, 78] width 5 height 5
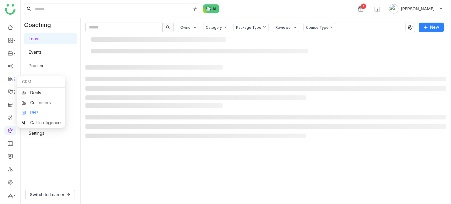
click at [34, 113] on link "RFP" at bounding box center [41, 113] width 39 height 4
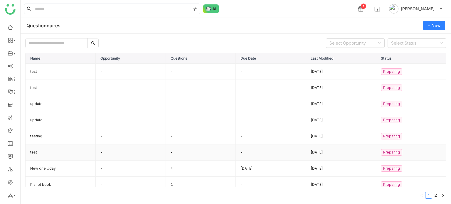
scroll to position [36, 0]
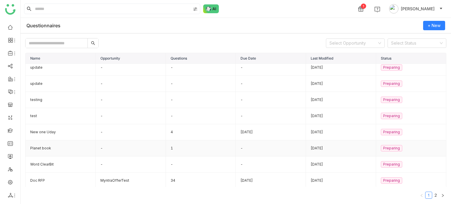
click at [60, 142] on td "Planet book" at bounding box center [61, 148] width 70 height 16
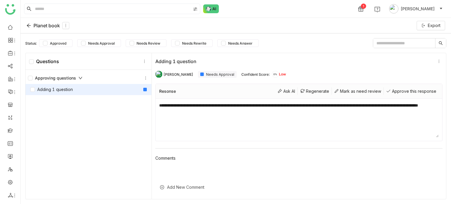
click at [81, 89] on div "Adding 1 question" at bounding box center [89, 89] width 126 height 11
click at [69, 89] on div "Adding 1 question" at bounding box center [51, 89] width 43 height 6
click at [409, 45] on input "text" at bounding box center [404, 42] width 62 height 9
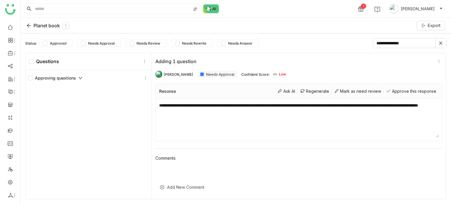
type input "**********"
drag, startPoint x: 409, startPoint y: 44, endPoint x: 344, endPoint y: 41, distance: 65.0
click at [344, 41] on div "**********" at bounding box center [235, 43] width 421 height 10
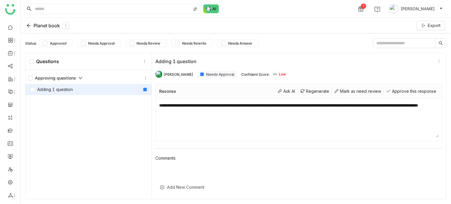
click at [389, 40] on input "text" at bounding box center [404, 42] width 62 height 9
type input "**********"
click at [146, 77] on icon at bounding box center [146, 78] width 4 height 4
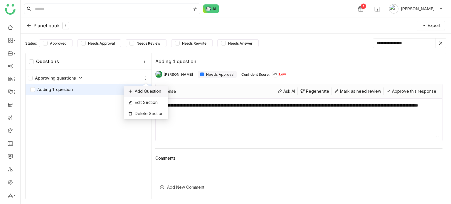
click at [150, 89] on div "Add Question" at bounding box center [146, 91] width 45 height 11
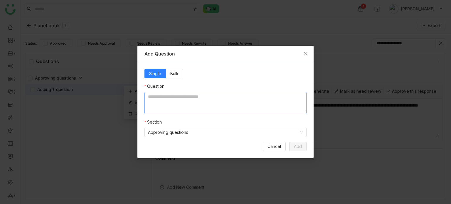
click at [190, 96] on textarea at bounding box center [225, 103] width 162 height 22
drag, startPoint x: 190, startPoint y: 97, endPoint x: 157, endPoint y: 94, distance: 33.0
click at [157, 94] on textarea "**********" at bounding box center [225, 103] width 162 height 22
click at [151, 93] on textarea "**********" at bounding box center [225, 103] width 162 height 22
drag, startPoint x: 185, startPoint y: 97, endPoint x: 144, endPoint y: 97, distance: 40.5
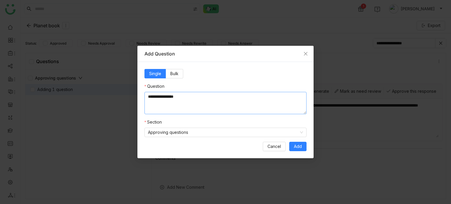
click at [144, 97] on textarea "**********" at bounding box center [225, 103] width 162 height 22
type textarea "**********"
click at [299, 142] on button "Add" at bounding box center [297, 146] width 17 height 9
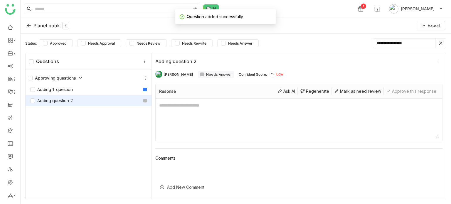
drag, startPoint x: 415, startPoint y: 42, endPoint x: 325, endPoint y: 41, distance: 89.8
click at [325, 41] on div "**********" at bounding box center [235, 43] width 421 height 10
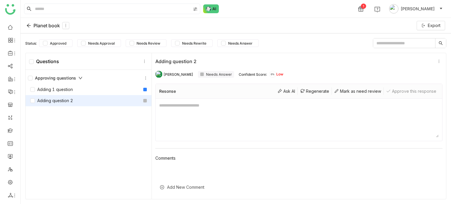
click at [416, 41] on input "text" at bounding box center [404, 42] width 62 height 9
paste input "**********"
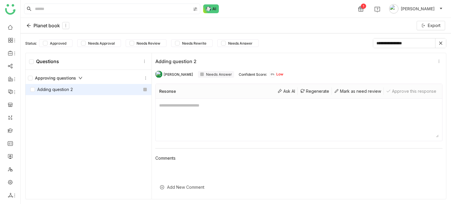
type input "**********"
